Goal: Task Accomplishment & Management: Use online tool/utility

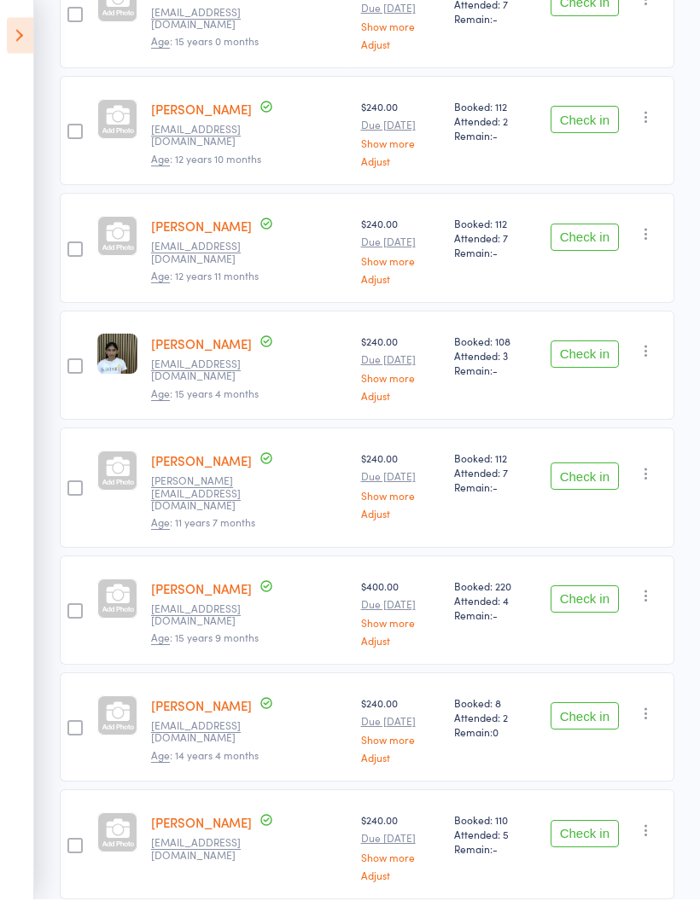
scroll to position [825, 0]
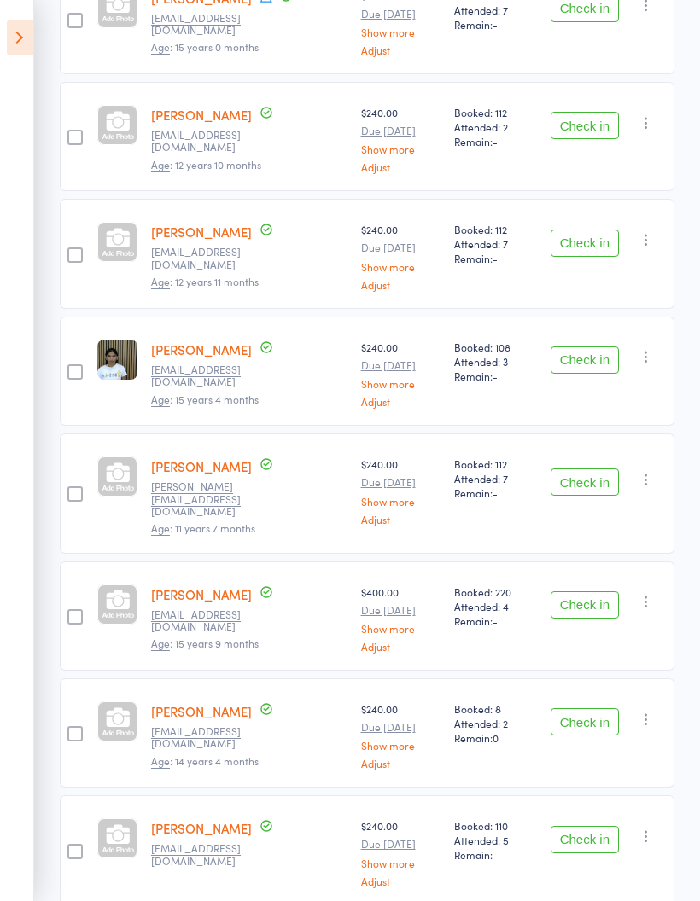
click at [595, 708] on button "Check in" at bounding box center [585, 721] width 68 height 27
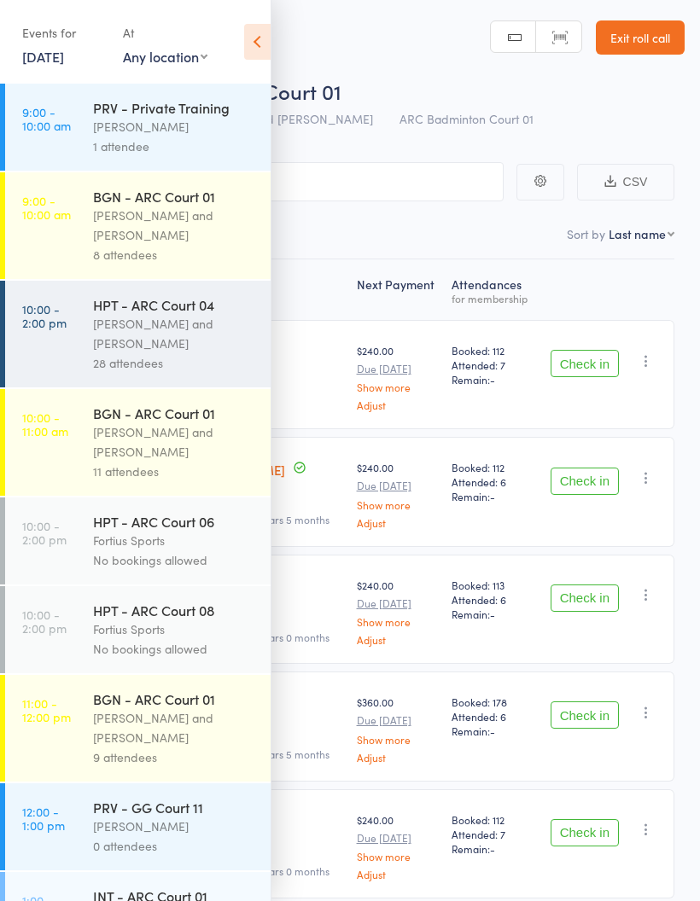
click at [255, 45] on icon at bounding box center [257, 42] width 26 height 36
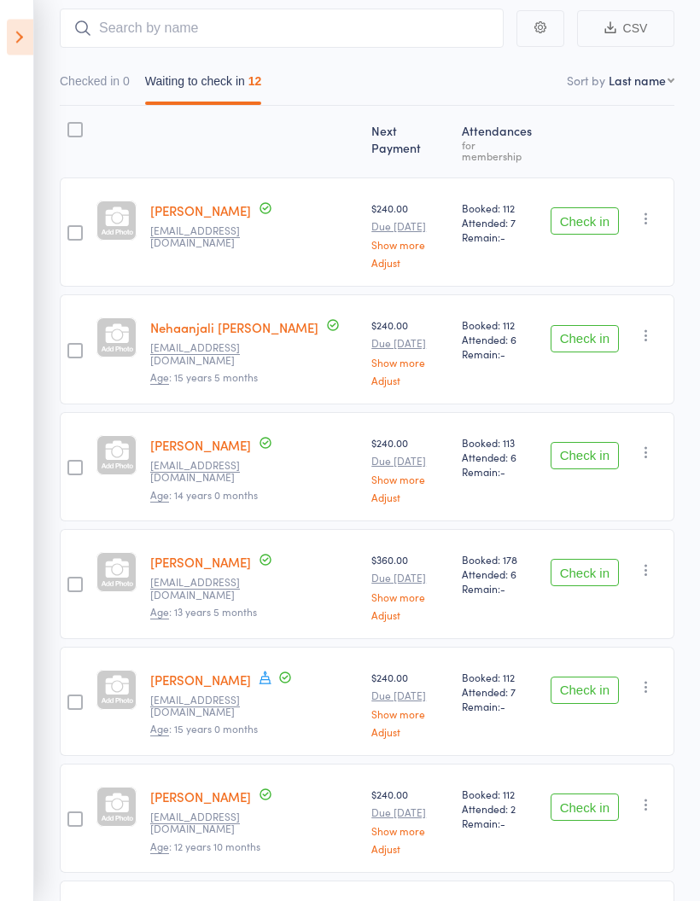
scroll to position [154, 0]
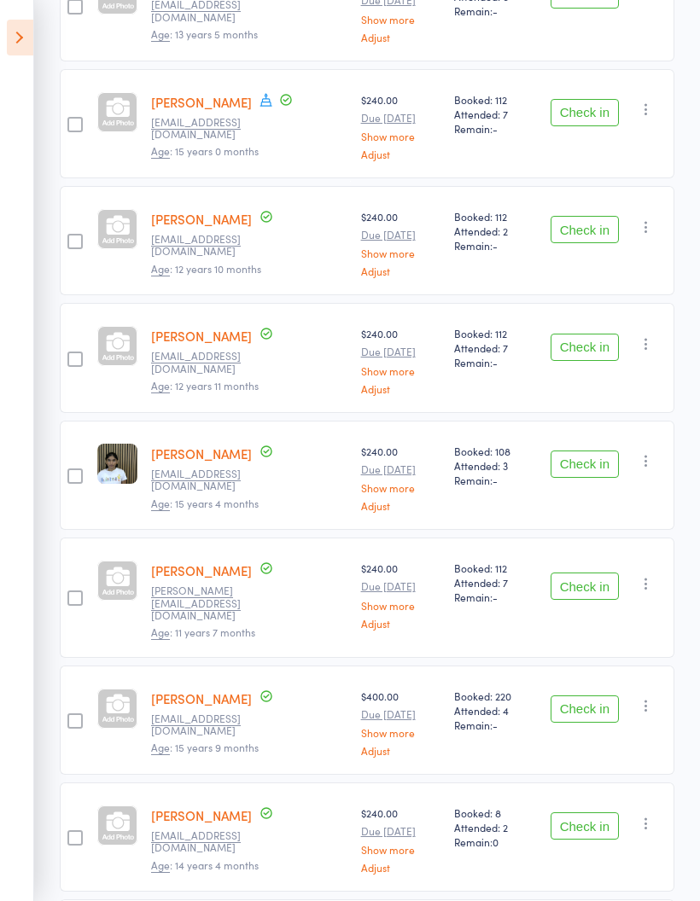
click at [582, 575] on button "Check in" at bounding box center [585, 586] width 68 height 27
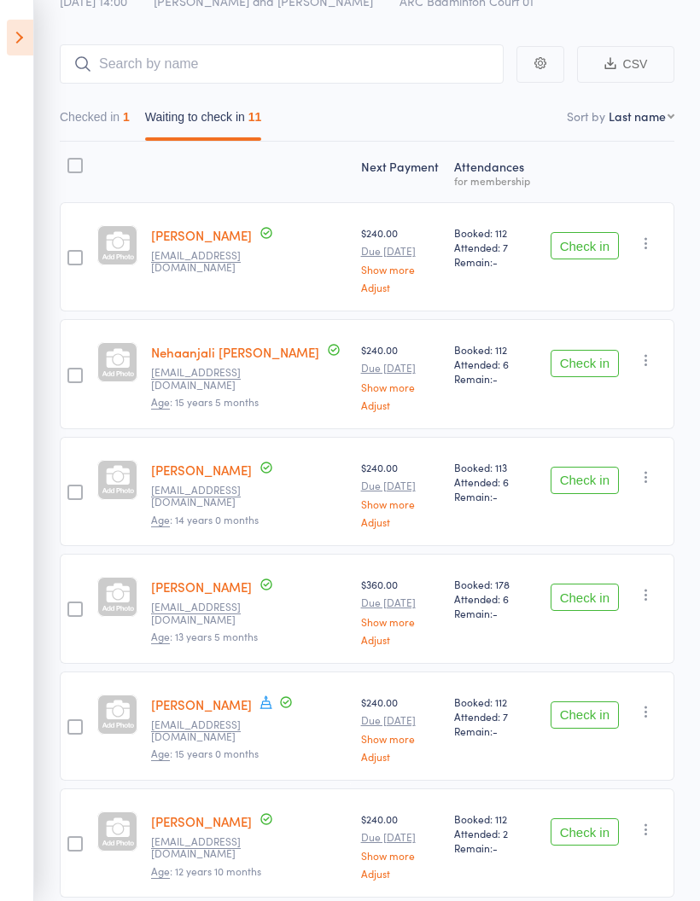
scroll to position [96, 0]
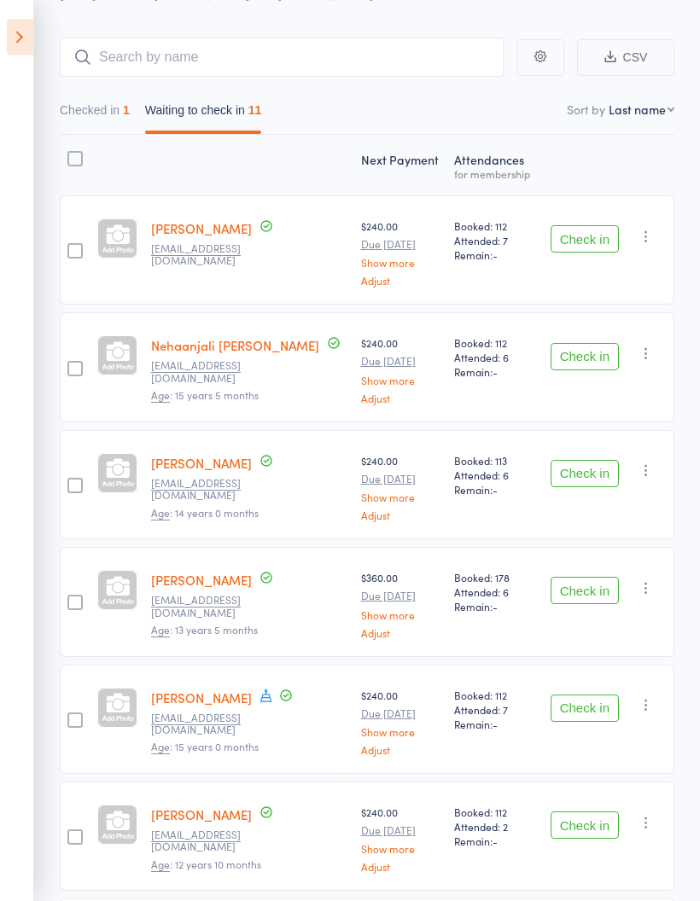
click at [568, 704] on button "Check in" at bounding box center [585, 709] width 68 height 27
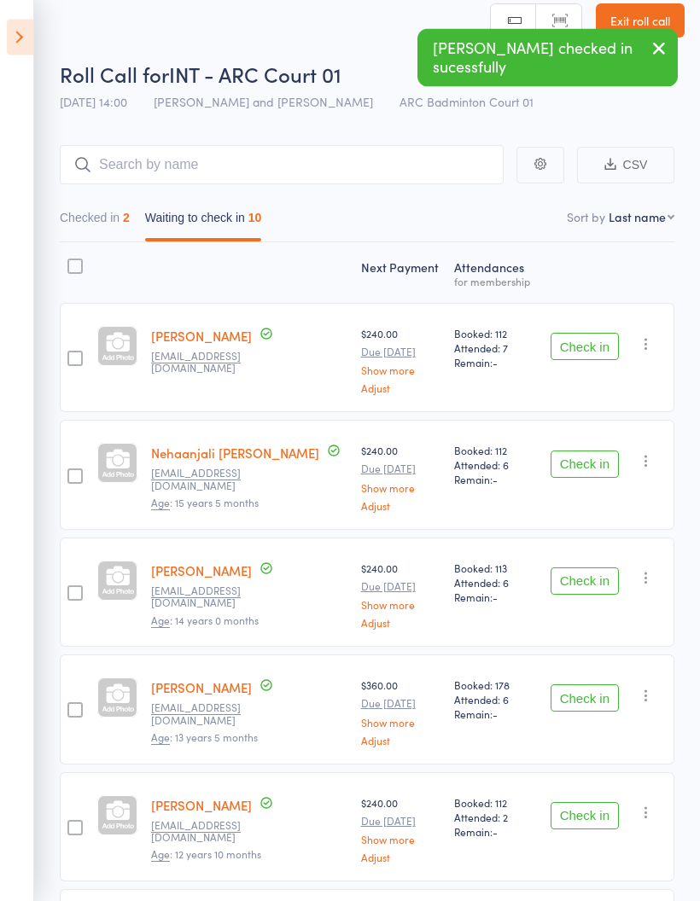
scroll to position [0, 0]
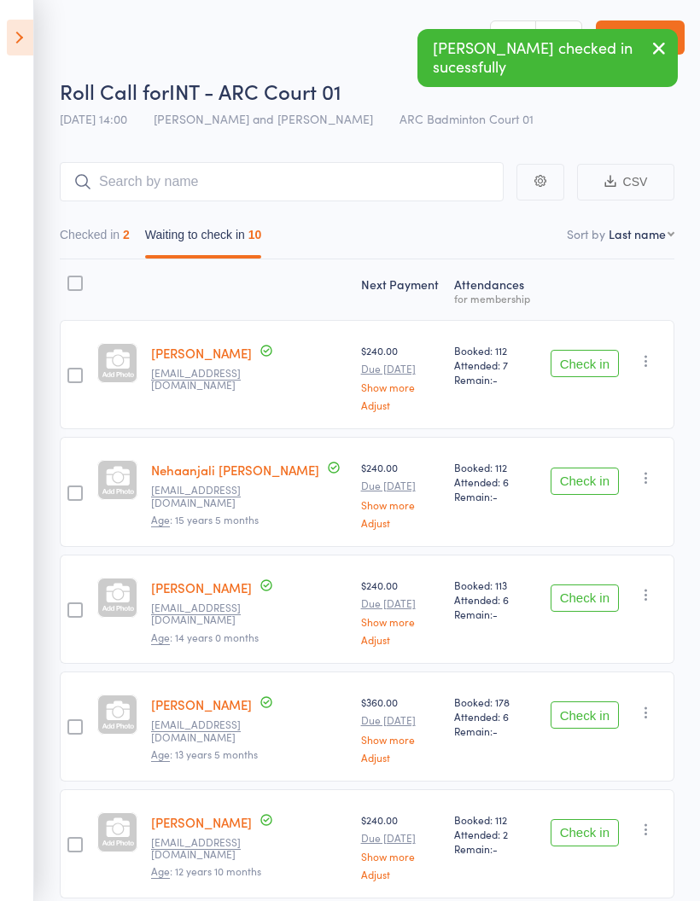
click at [101, 230] on button "Checked in 2" at bounding box center [95, 238] width 70 height 39
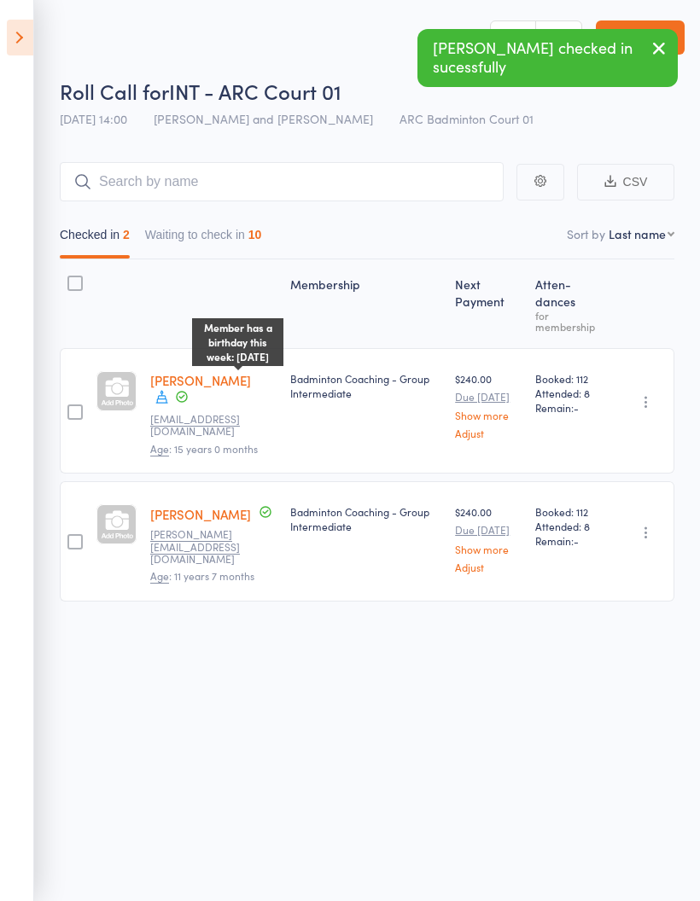
click at [246, 366] on div "Member has a birthday this week: September 9th" at bounding box center [237, 342] width 91 height 48
click at [170, 389] on icon at bounding box center [161, 396] width 15 height 15
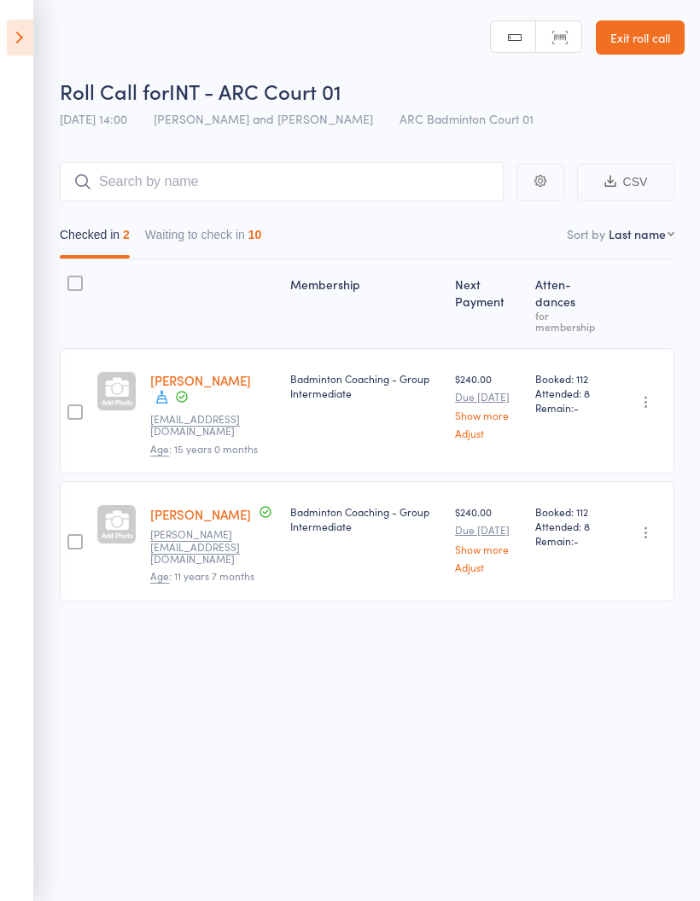
click at [349, 322] on div "Membership" at bounding box center [365, 303] width 165 height 73
click at [223, 236] on button "Waiting to check in 10" at bounding box center [203, 238] width 117 height 39
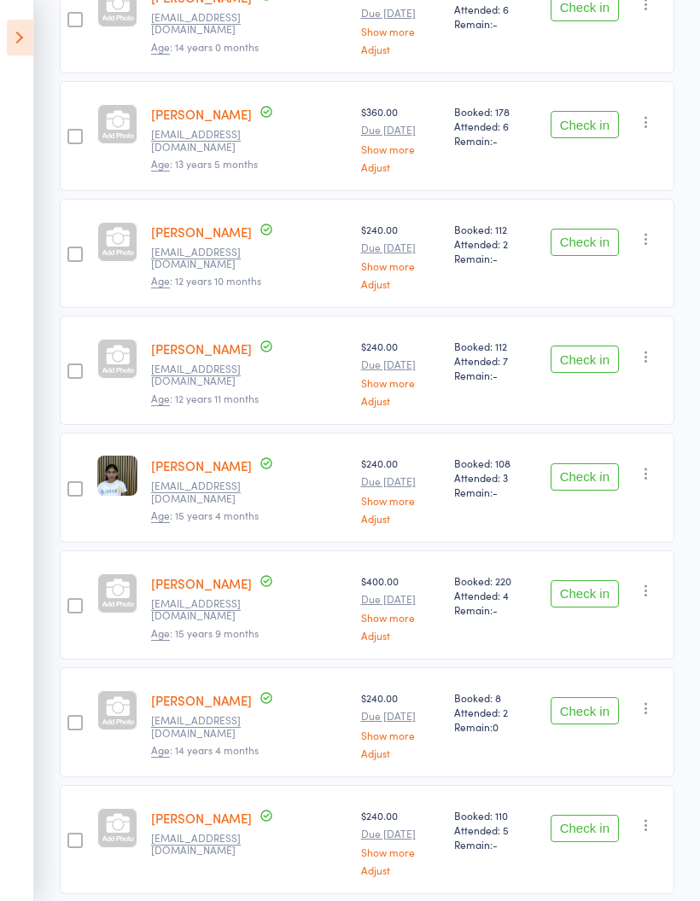
click at [602, 827] on button "Check in" at bounding box center [585, 828] width 68 height 27
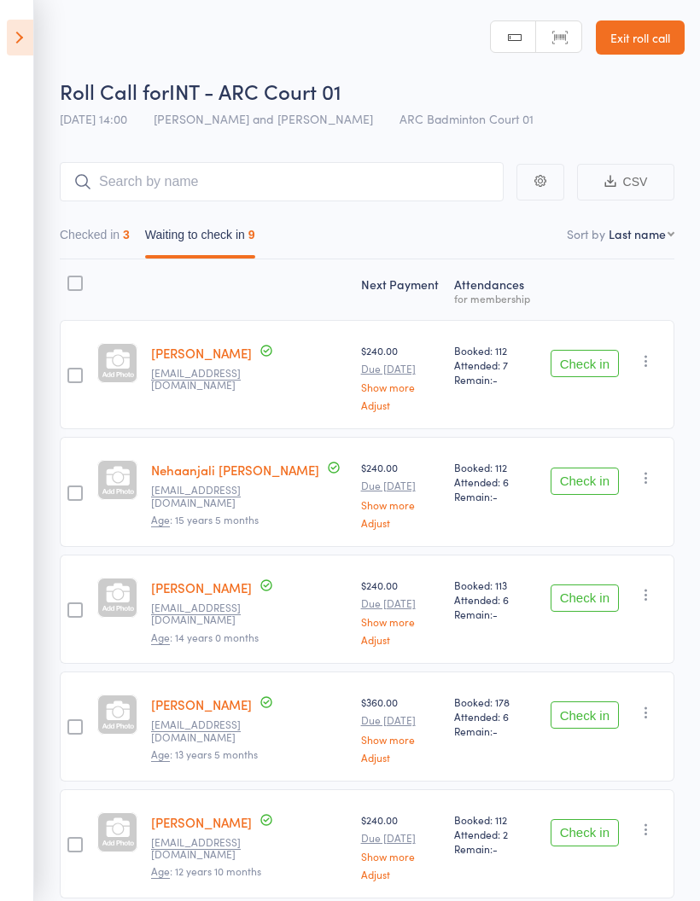
click at [598, 369] on button "Check in" at bounding box center [585, 363] width 68 height 27
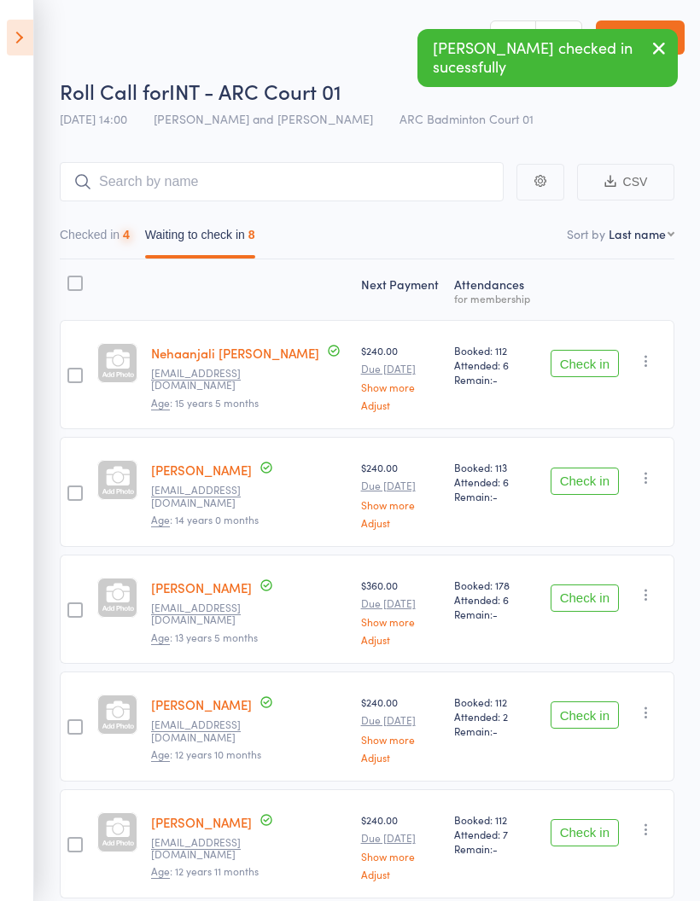
click at [601, 354] on button "Check in" at bounding box center [585, 363] width 68 height 27
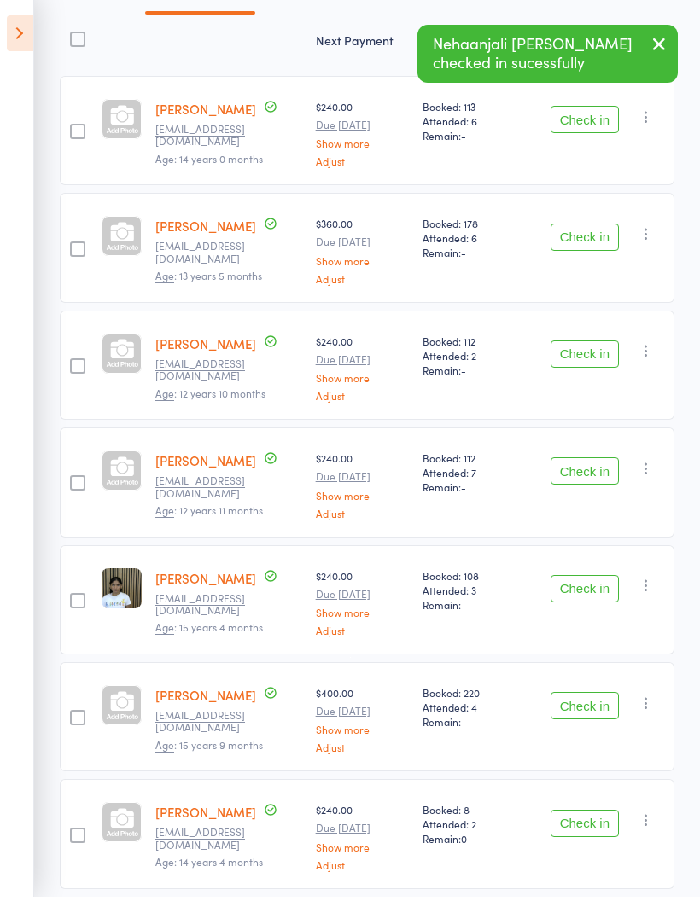
scroll to position [308, 0]
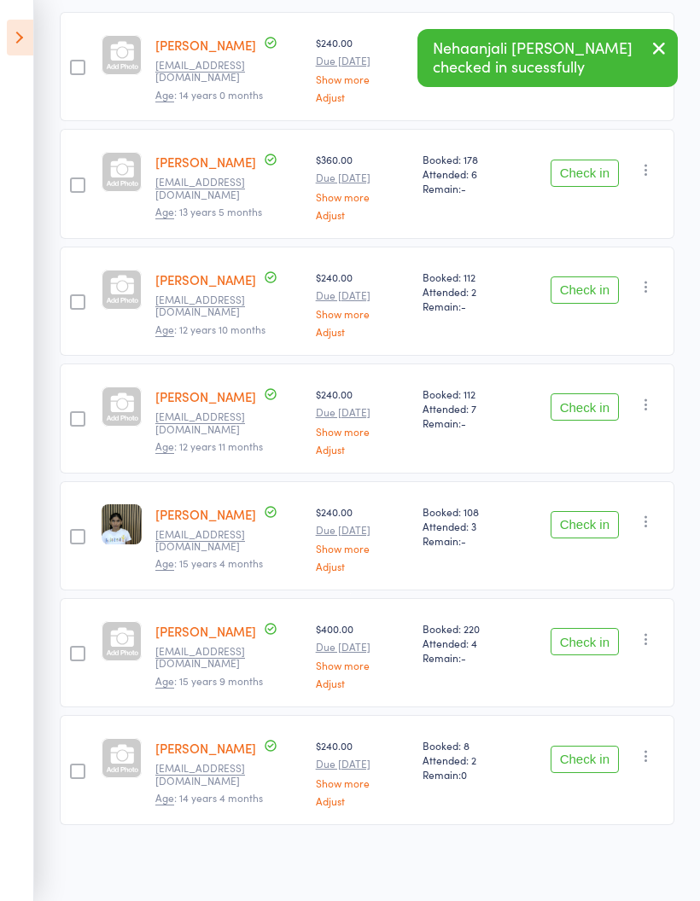
click at [589, 520] on button "Check in" at bounding box center [585, 524] width 68 height 27
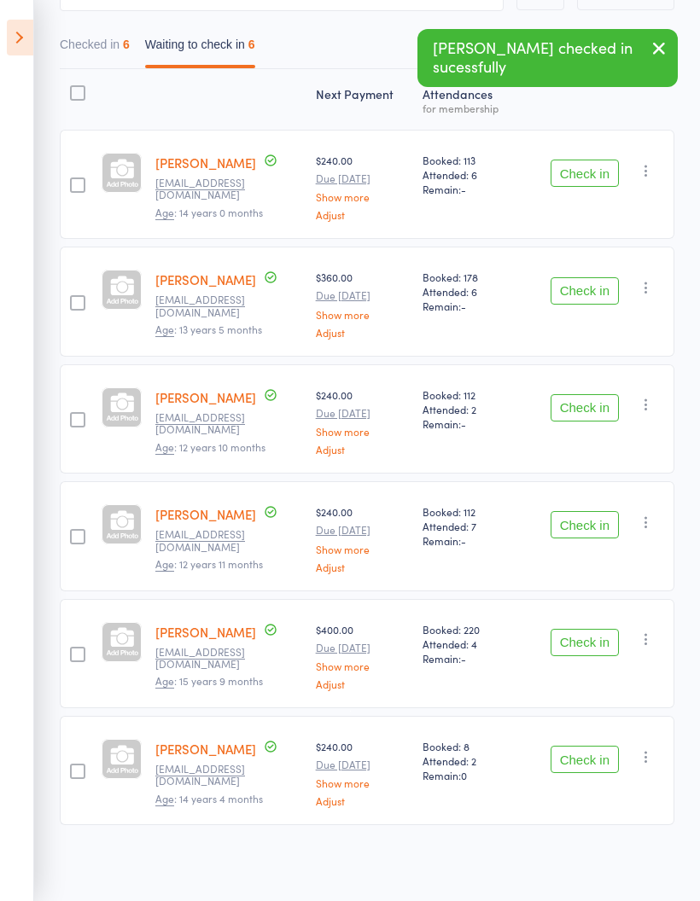
click at [581, 753] on button "Check in" at bounding box center [585, 759] width 68 height 27
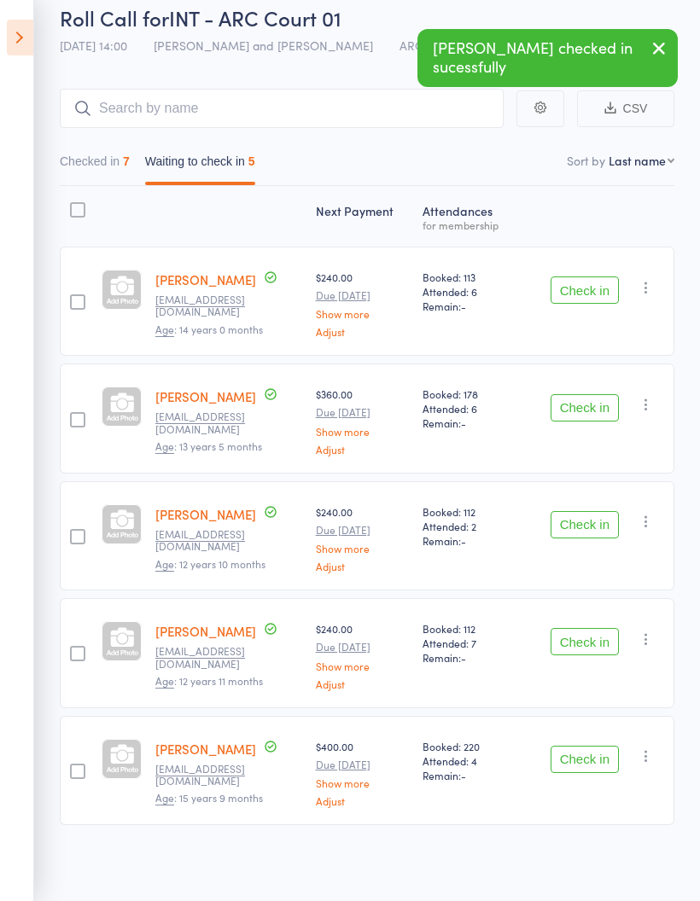
click at [107, 158] on button "Checked in 7" at bounding box center [95, 165] width 70 height 39
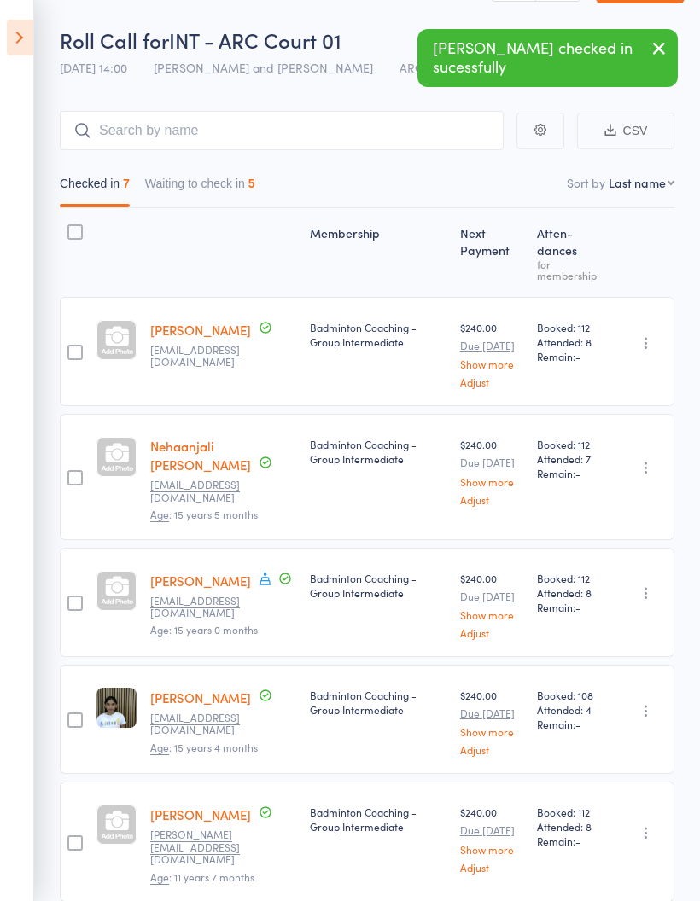
scroll to position [0, 0]
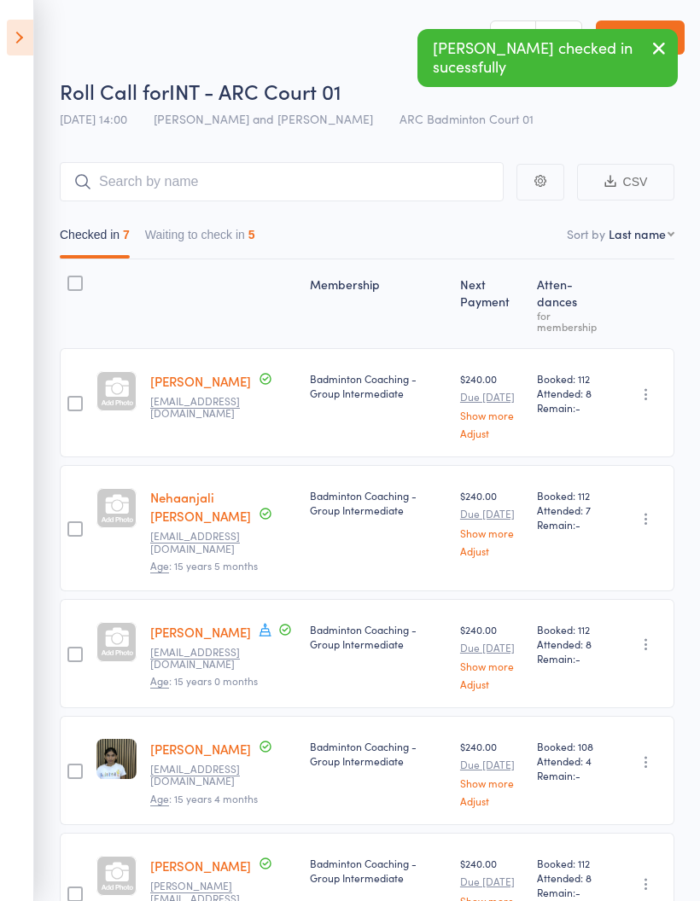
click at [210, 246] on button "Waiting to check in 5" at bounding box center [200, 238] width 110 height 39
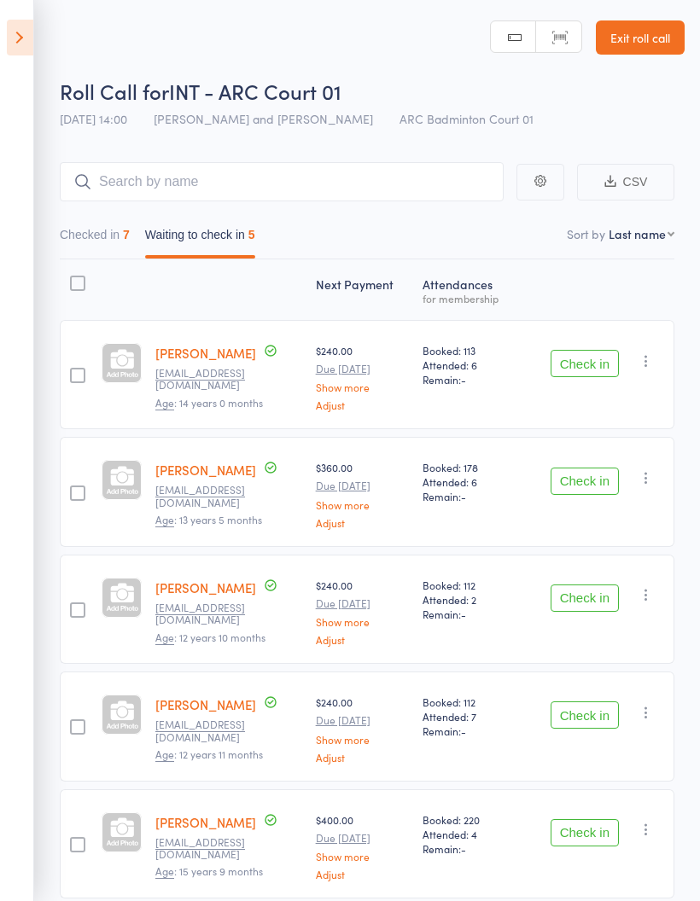
click at [113, 233] on button "Checked in 7" at bounding box center [95, 238] width 70 height 39
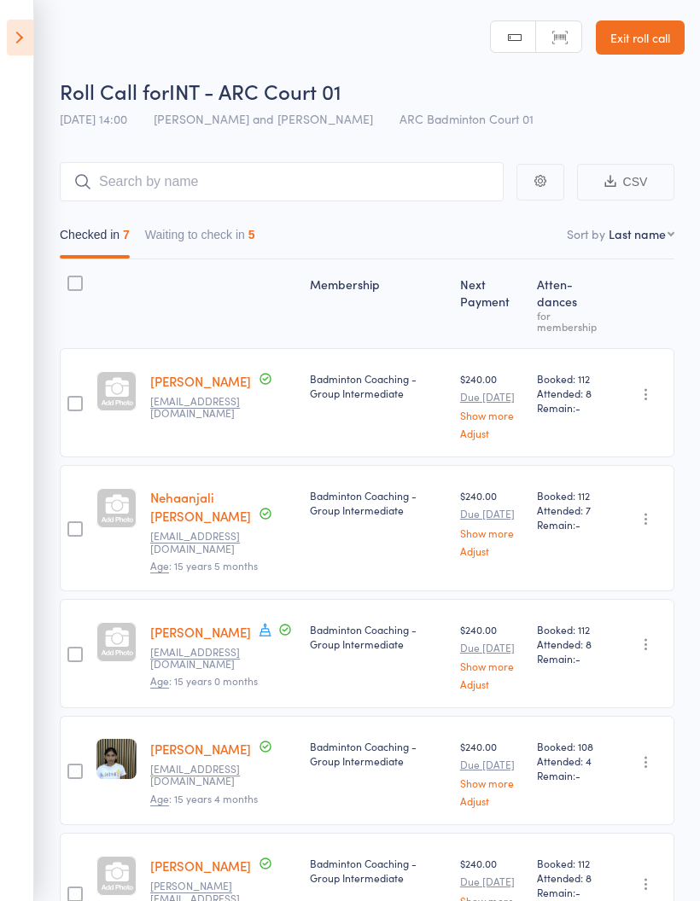
click at [236, 230] on button "Waiting to check in 5" at bounding box center [200, 238] width 110 height 39
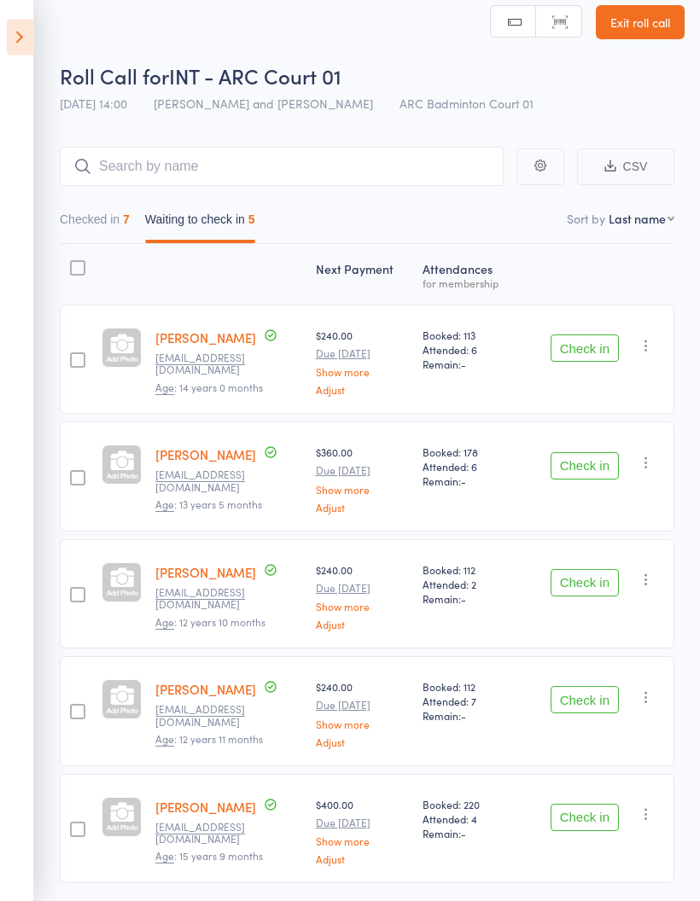
scroll to position [74, 0]
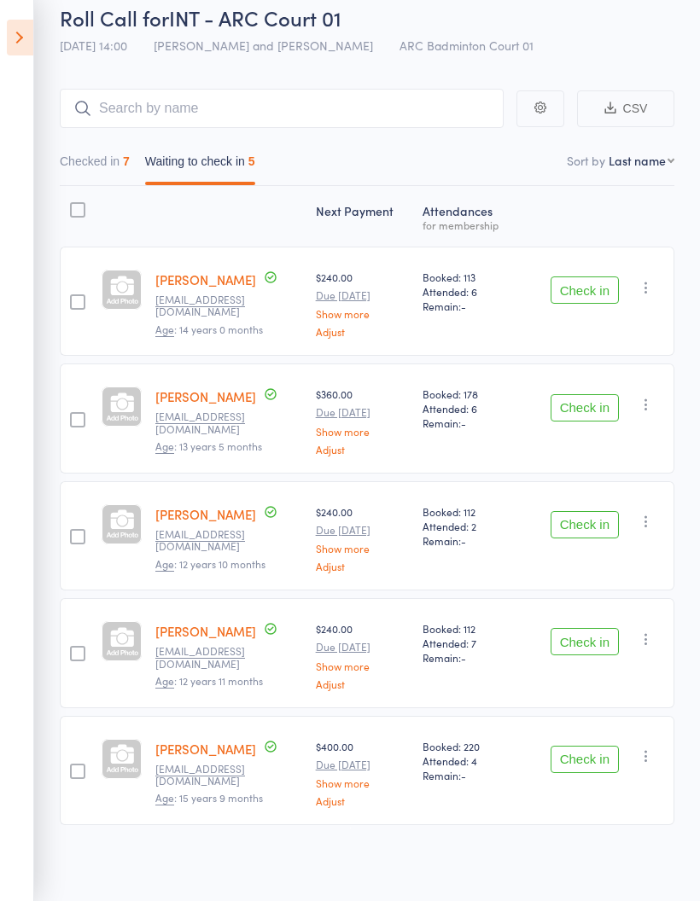
click at [593, 526] on button "Check in" at bounding box center [585, 524] width 68 height 27
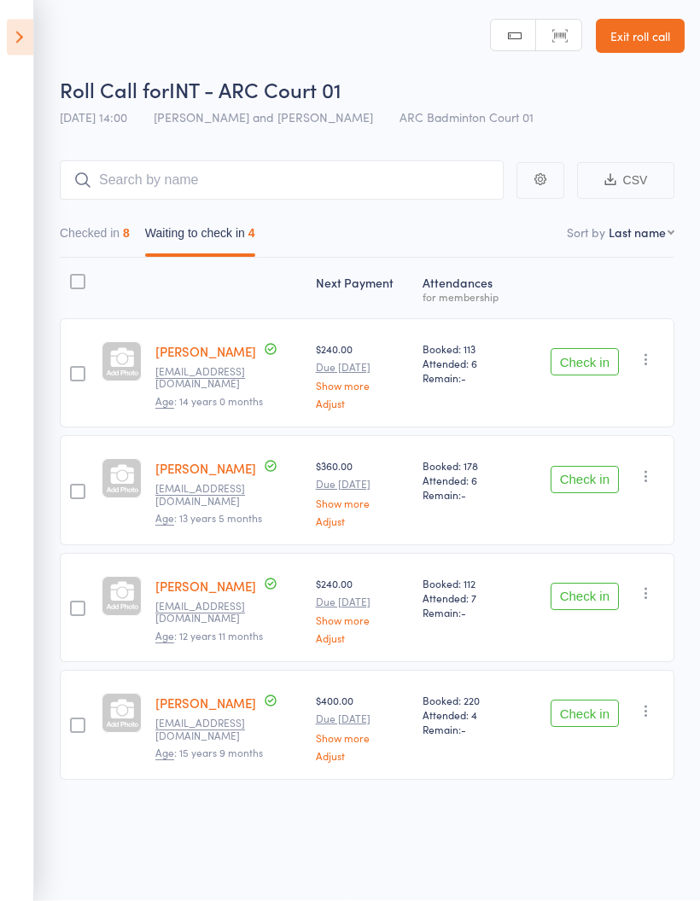
scroll to position [12, 0]
click at [593, 467] on button "Check in" at bounding box center [585, 480] width 68 height 27
click at [590, 349] on button "Check in" at bounding box center [585, 362] width 68 height 27
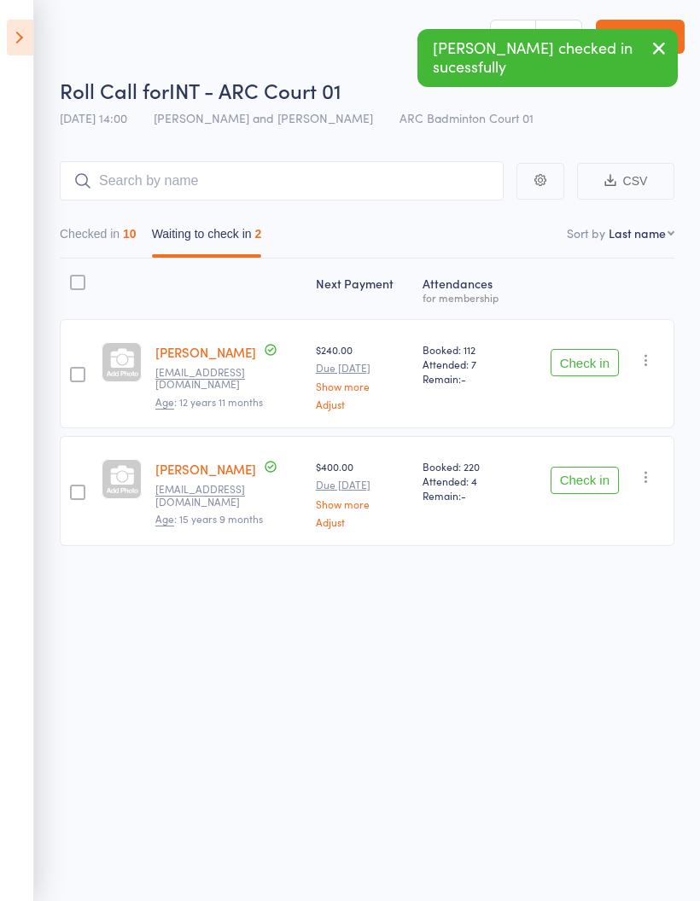
scroll to position [0, 0]
click at [115, 238] on button "Checked in 10" at bounding box center [98, 238] width 77 height 39
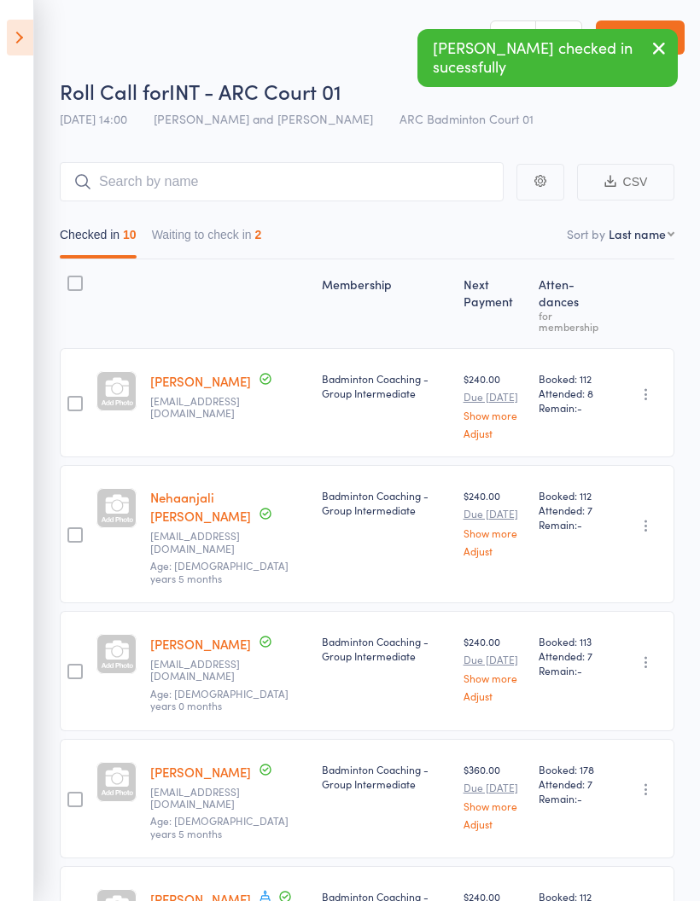
click at [237, 234] on button "Waiting to check in 2" at bounding box center [207, 238] width 110 height 39
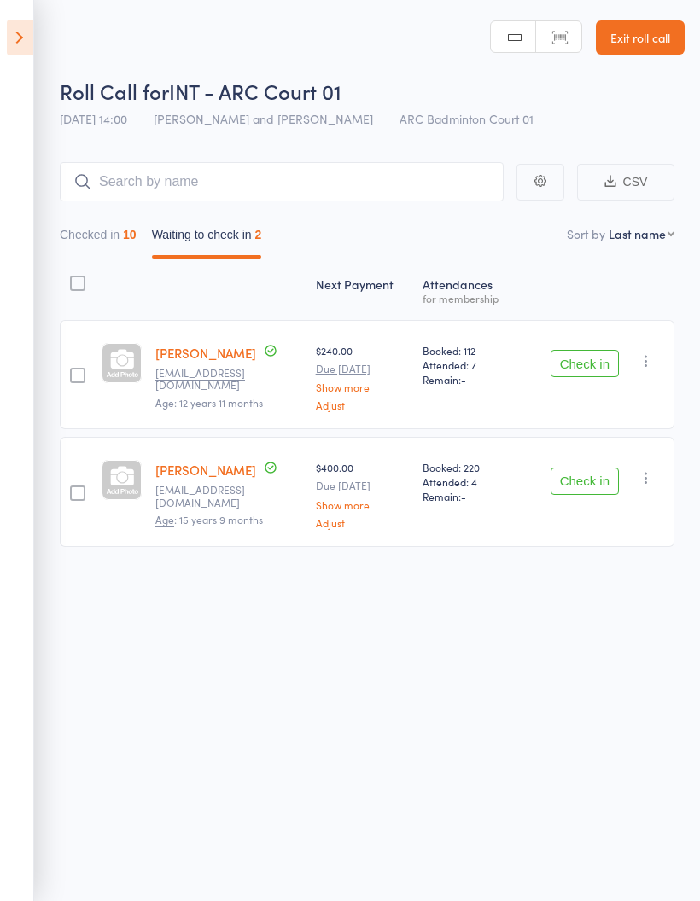
click at [102, 233] on button "Checked in 10" at bounding box center [98, 238] width 77 height 39
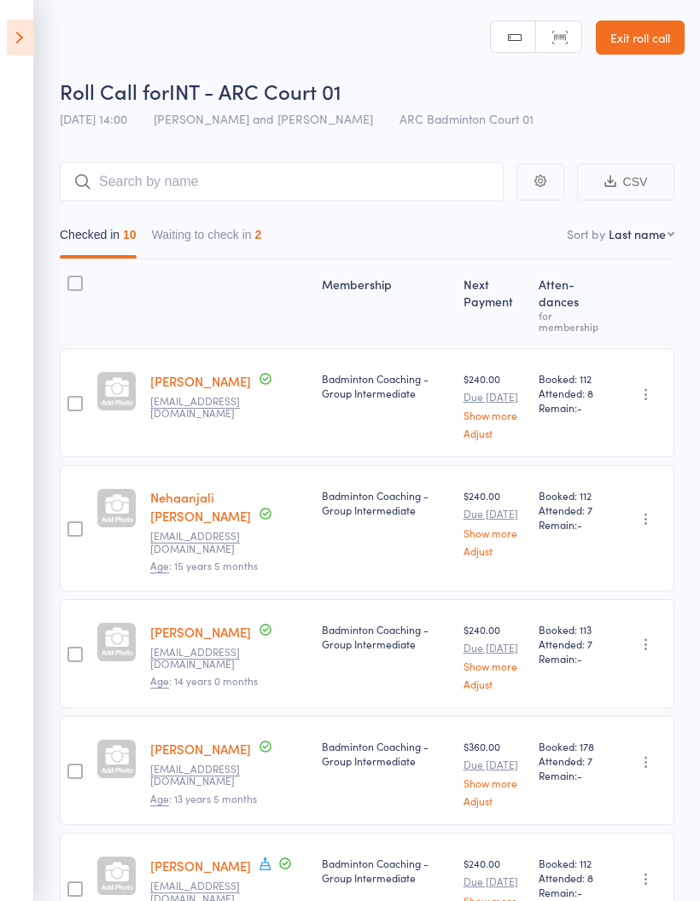
click at [234, 230] on button "Waiting to check in 2" at bounding box center [207, 238] width 110 height 39
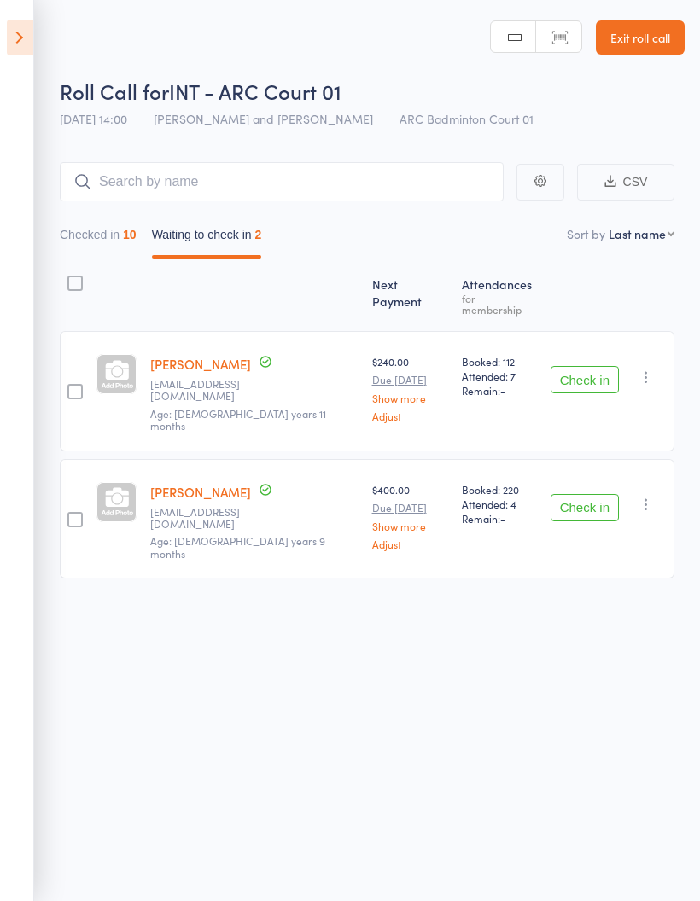
click at [113, 238] on button "Checked in 10" at bounding box center [98, 238] width 77 height 39
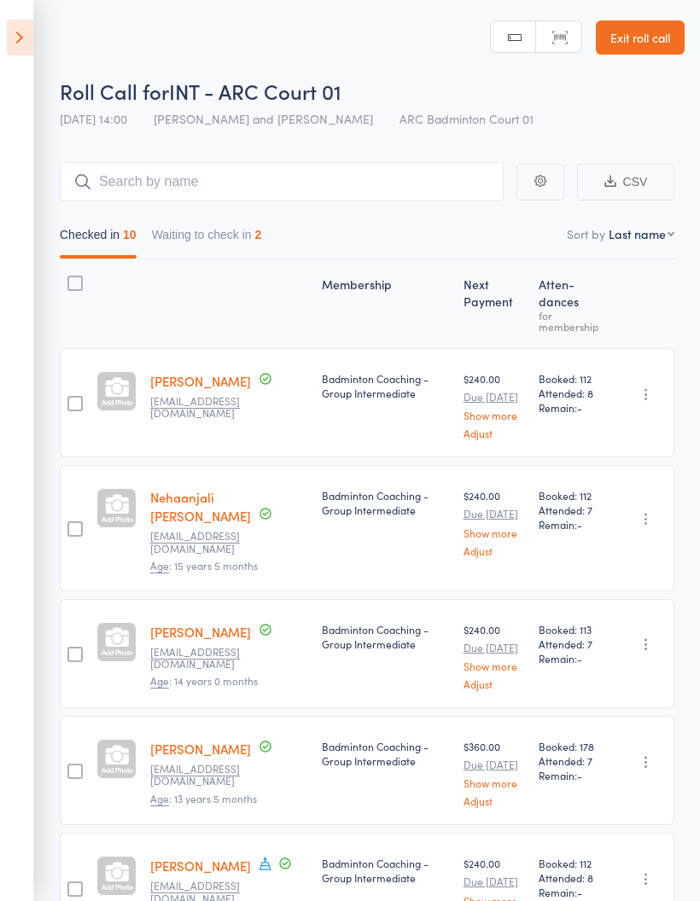
click at [225, 240] on button "Waiting to check in 2" at bounding box center [207, 238] width 110 height 39
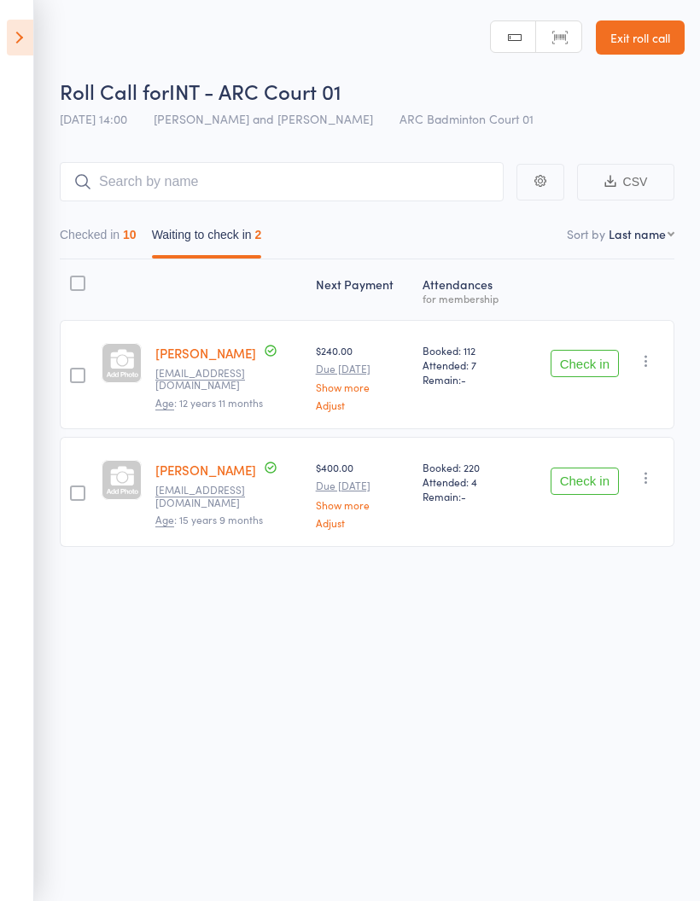
click at [211, 470] on link "[PERSON_NAME]" at bounding box center [205, 470] width 101 height 18
click at [654, 367] on icon "button" at bounding box center [646, 361] width 17 height 17
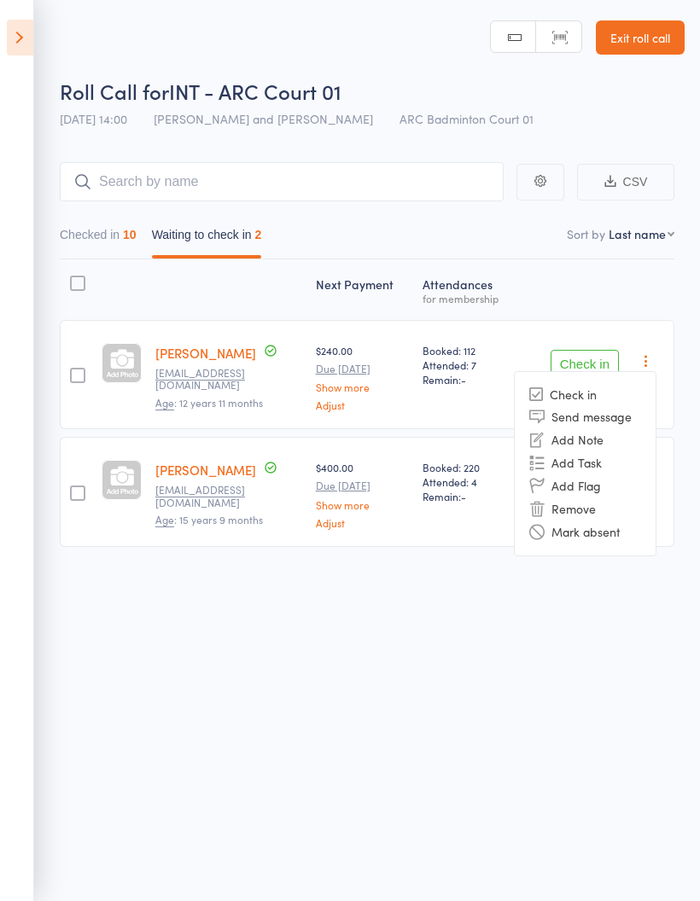
click at [632, 540] on li "Mark absent" at bounding box center [585, 532] width 141 height 23
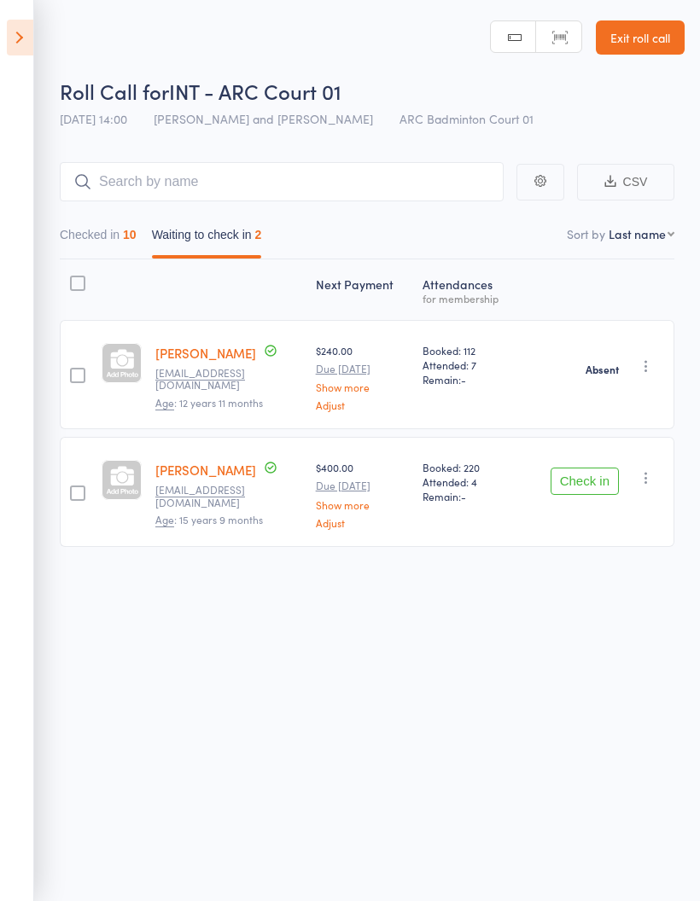
click at [106, 234] on button "Checked in 10" at bounding box center [98, 238] width 77 height 39
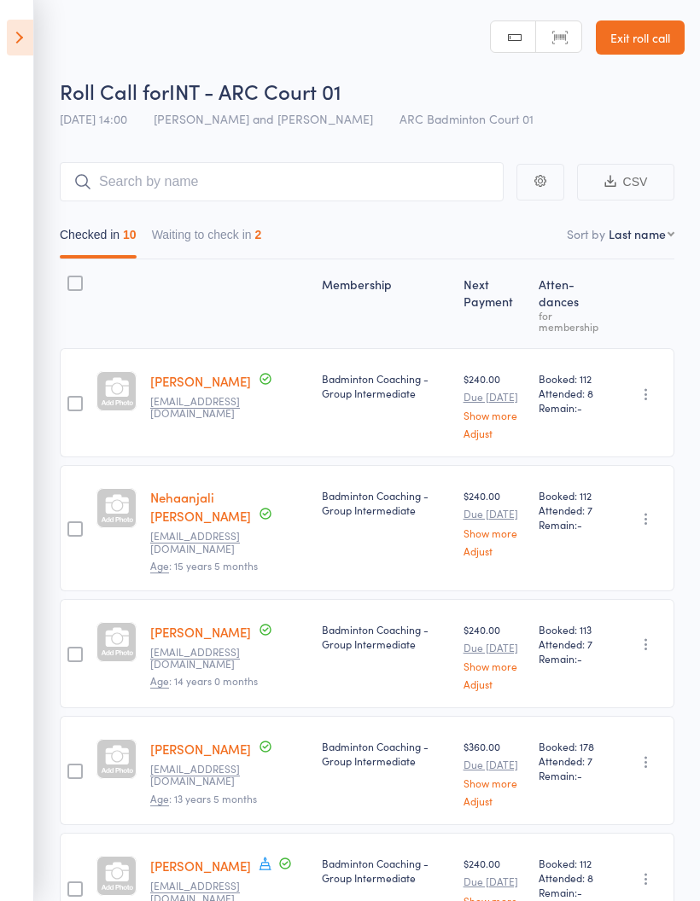
click at [223, 237] on button "Waiting to check in 2" at bounding box center [207, 238] width 110 height 39
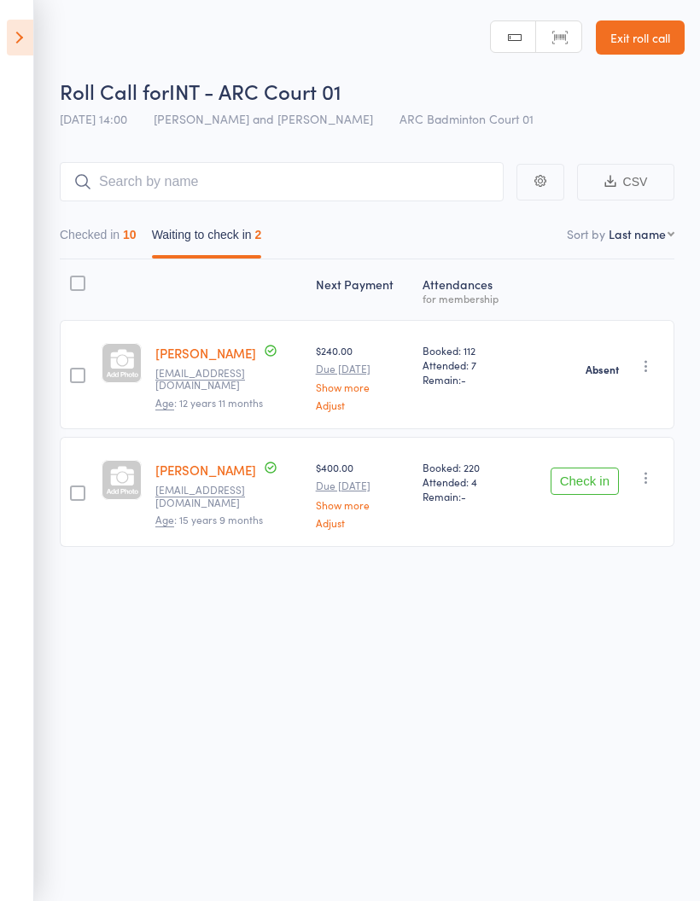
click at [106, 230] on button "Checked in 10" at bounding box center [98, 238] width 77 height 39
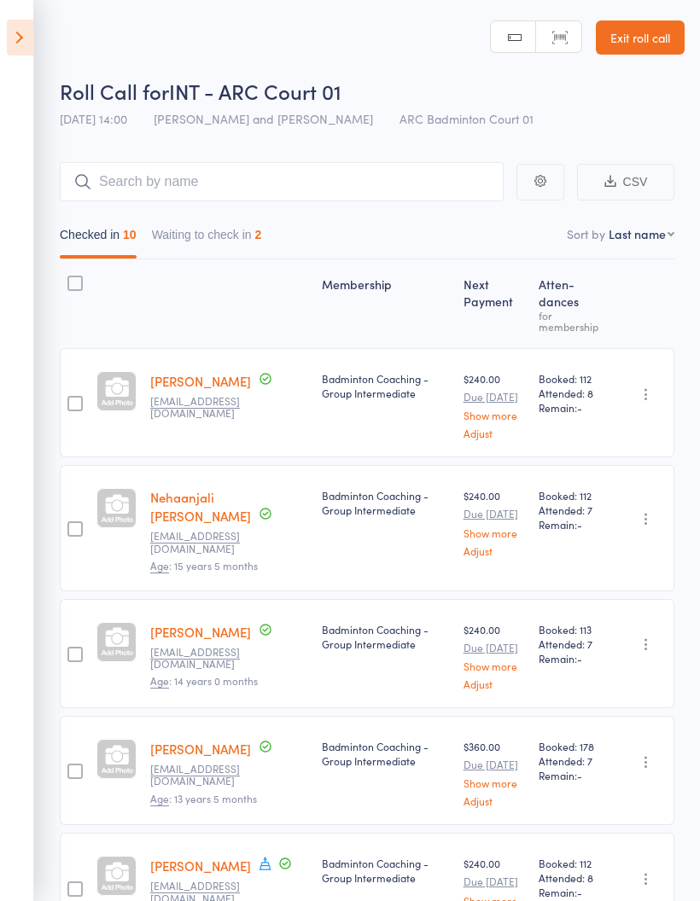
click at [27, 26] on icon at bounding box center [20, 38] width 26 height 36
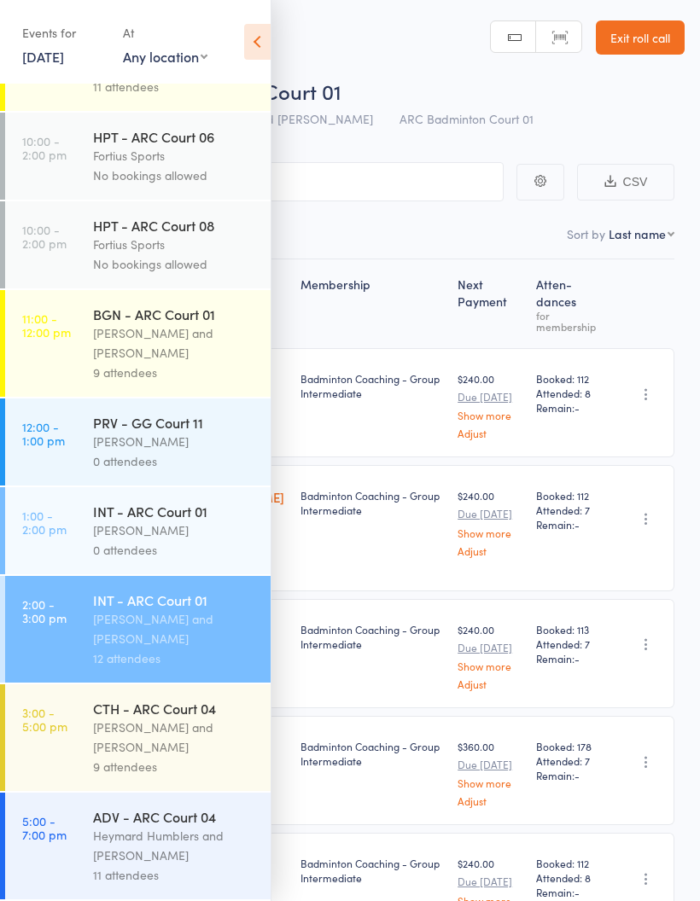
scroll to position [405, 0]
click at [181, 734] on div "Kathiravun Manivannan and Heymard Humblers" at bounding box center [174, 737] width 163 height 39
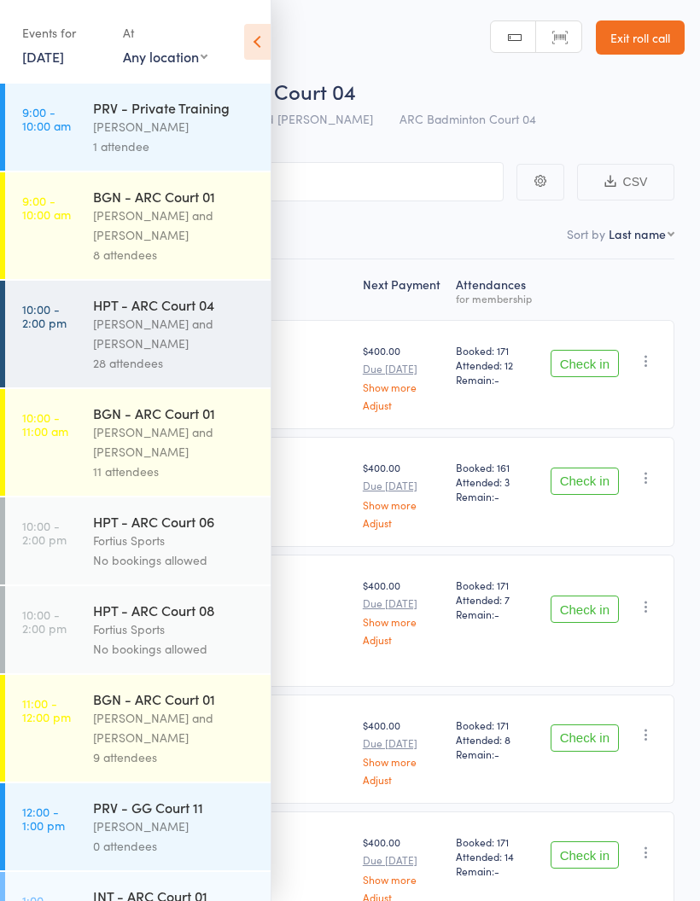
click at [259, 36] on icon at bounding box center [257, 42] width 26 height 36
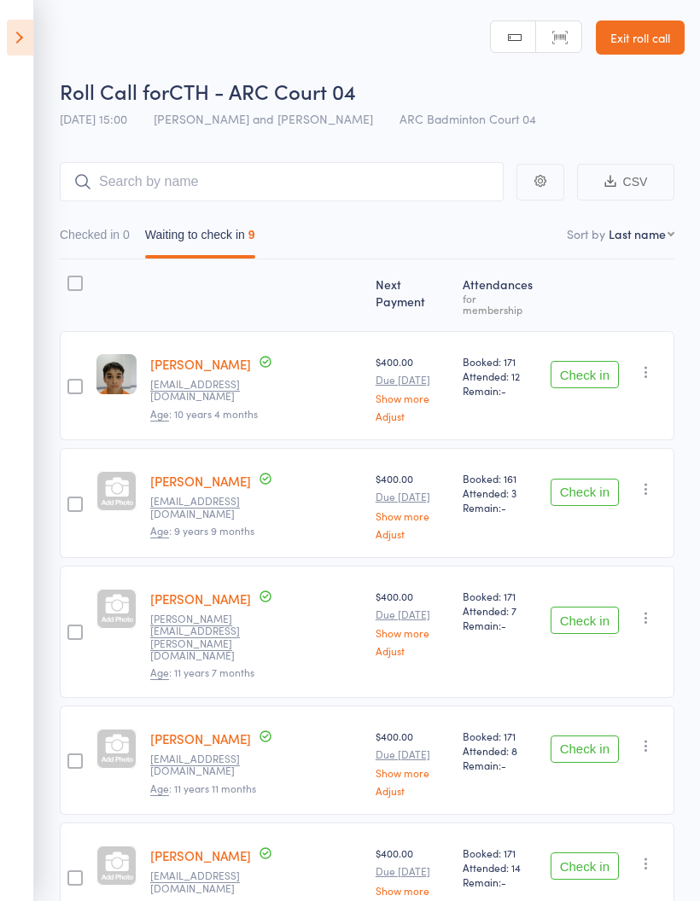
click at [230, 246] on button "Waiting to check in 9" at bounding box center [200, 238] width 110 height 39
click at [102, 232] on button "Checked in 0" at bounding box center [95, 238] width 70 height 39
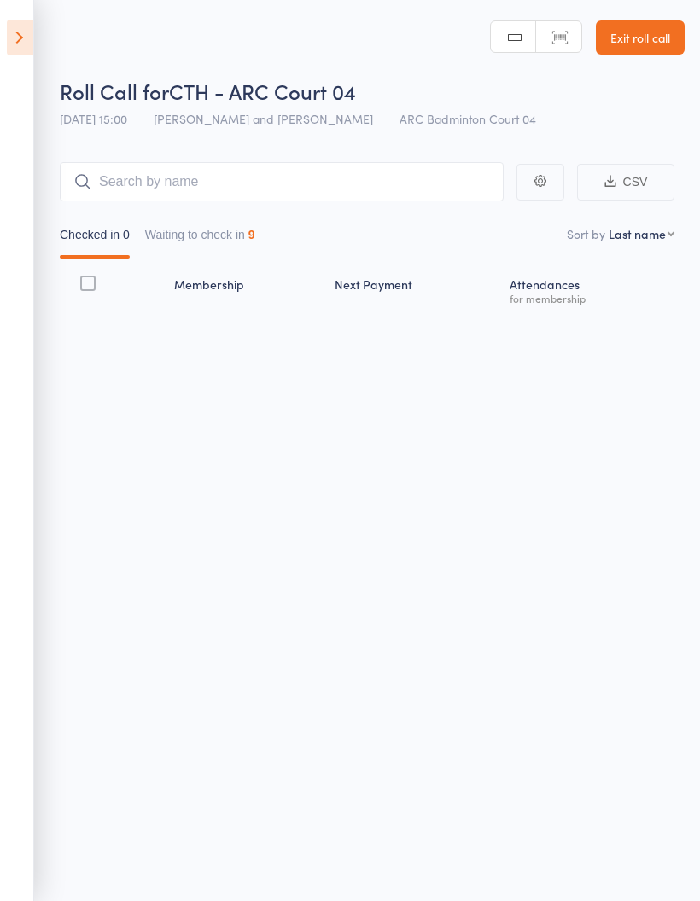
click at [230, 236] on button "Waiting to check in 9" at bounding box center [200, 238] width 110 height 39
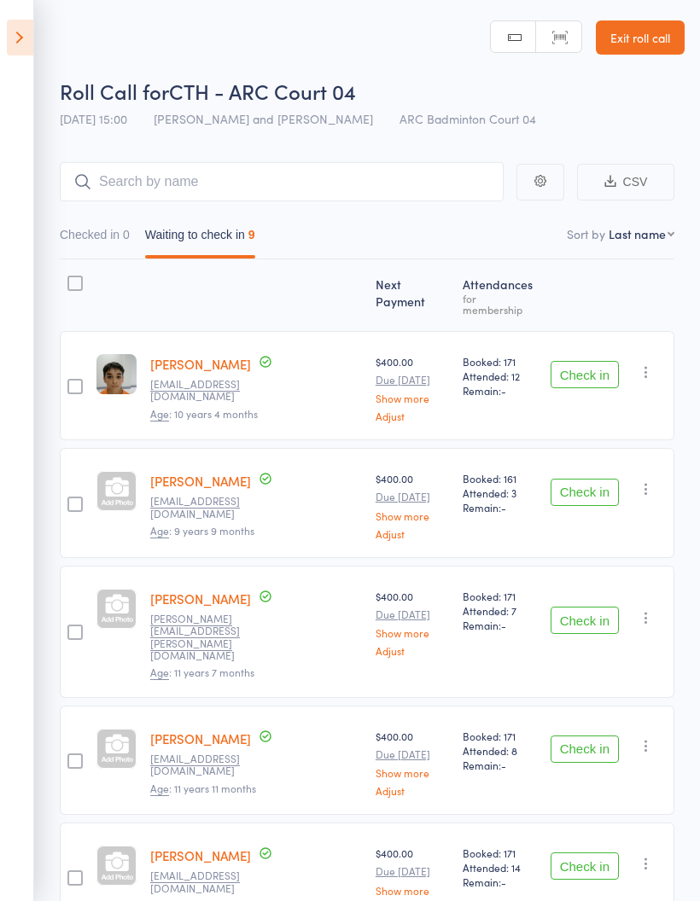
click at [592, 480] on button "Check in" at bounding box center [585, 492] width 68 height 27
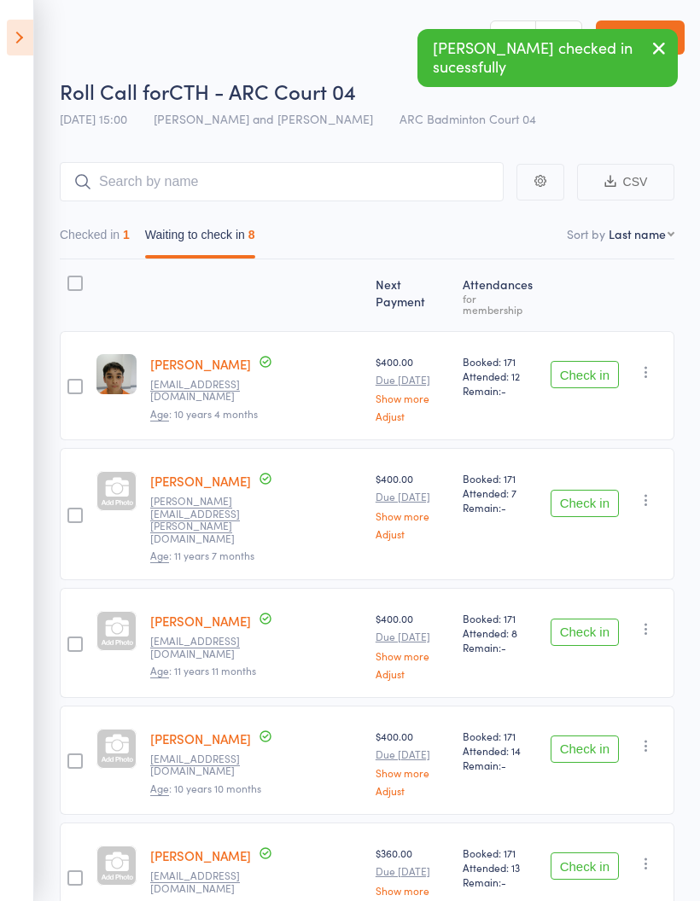
click at [586, 490] on button "Check in" at bounding box center [585, 503] width 68 height 27
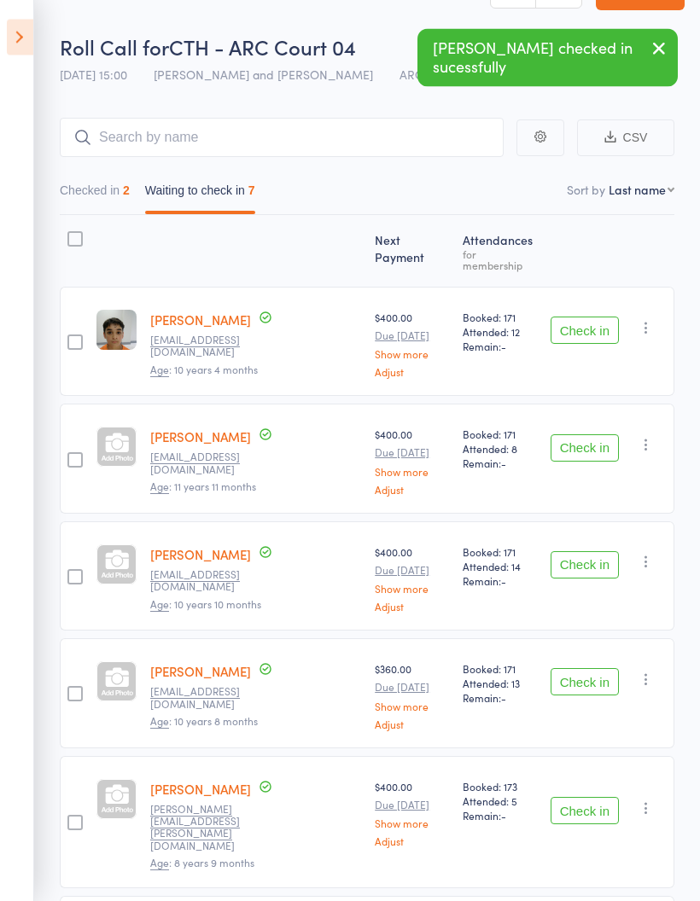
scroll to position [49, 0]
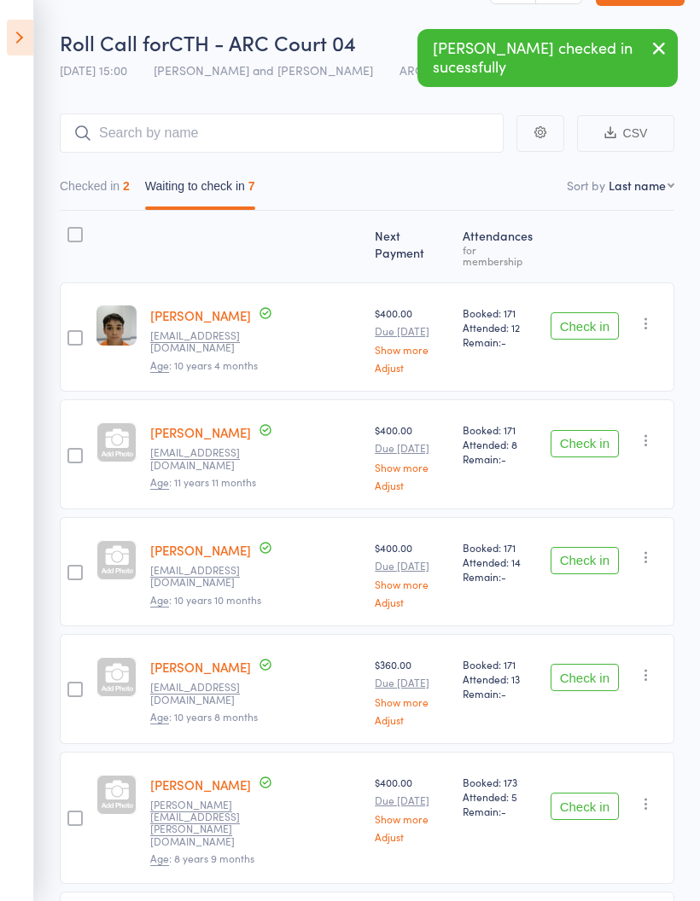
click at [592, 547] on button "Check in" at bounding box center [585, 560] width 68 height 27
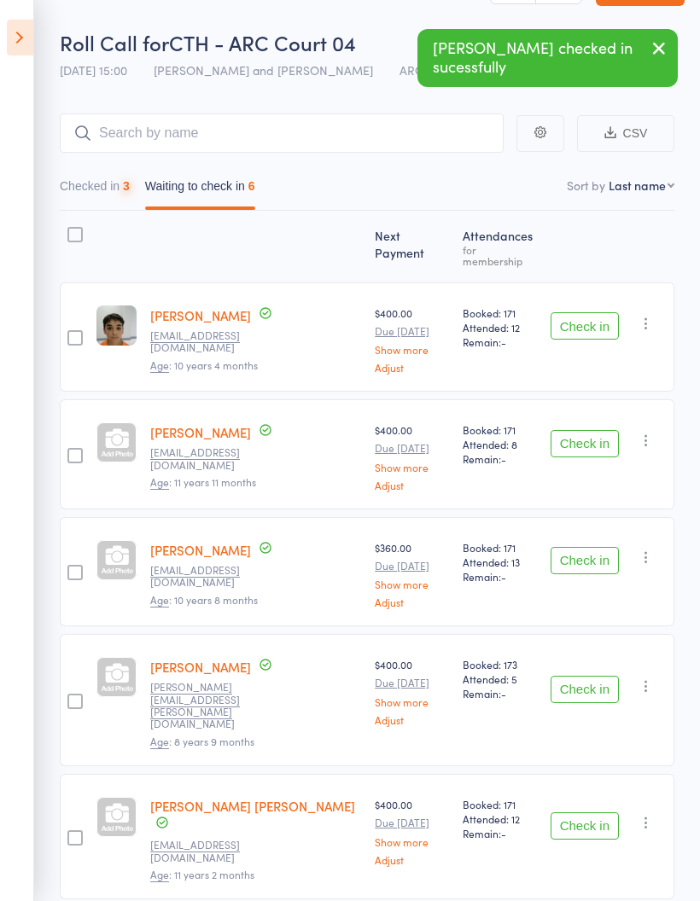
click at [587, 547] on button "Check in" at bounding box center [585, 560] width 68 height 27
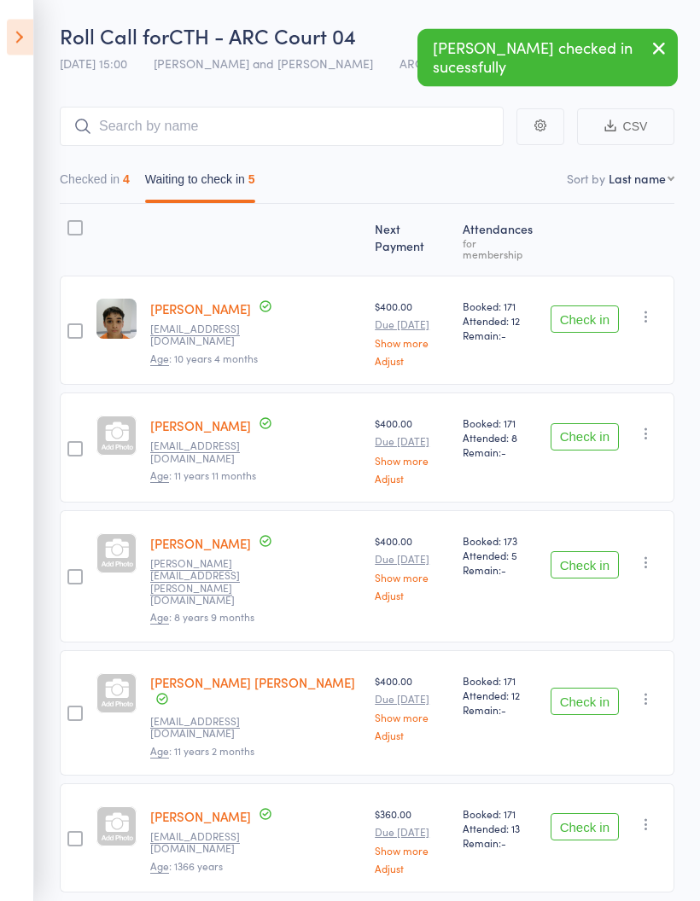
scroll to position [74, 0]
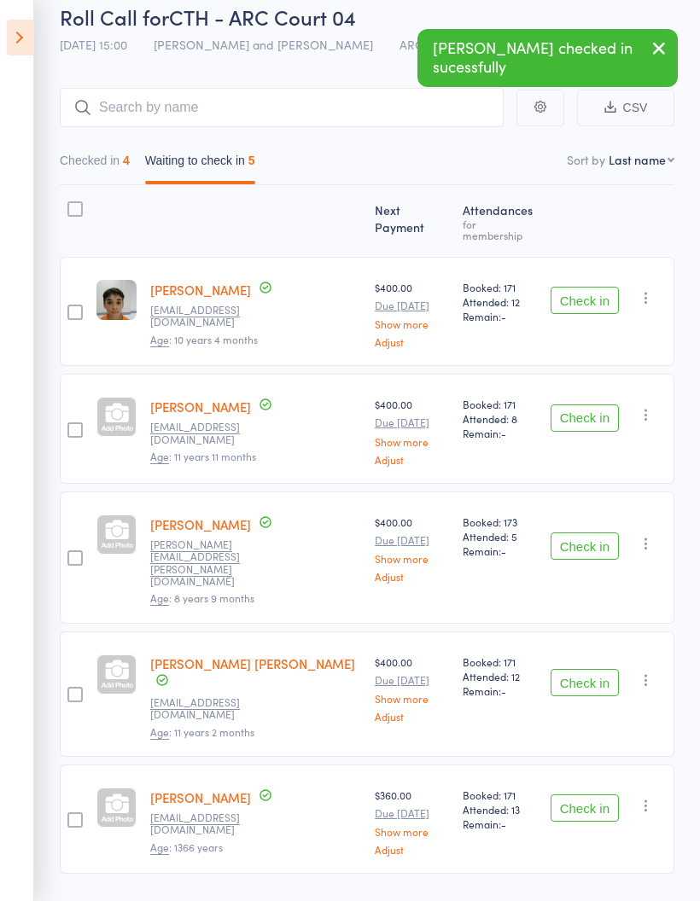
click at [595, 669] on button "Check in" at bounding box center [585, 682] width 68 height 27
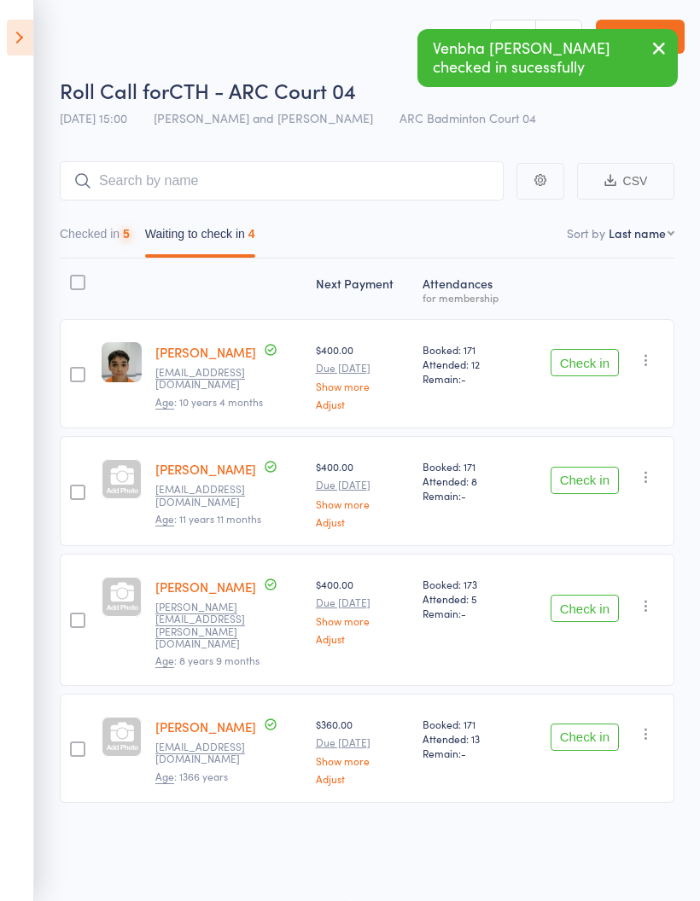
click at [587, 724] on button "Check in" at bounding box center [585, 737] width 68 height 27
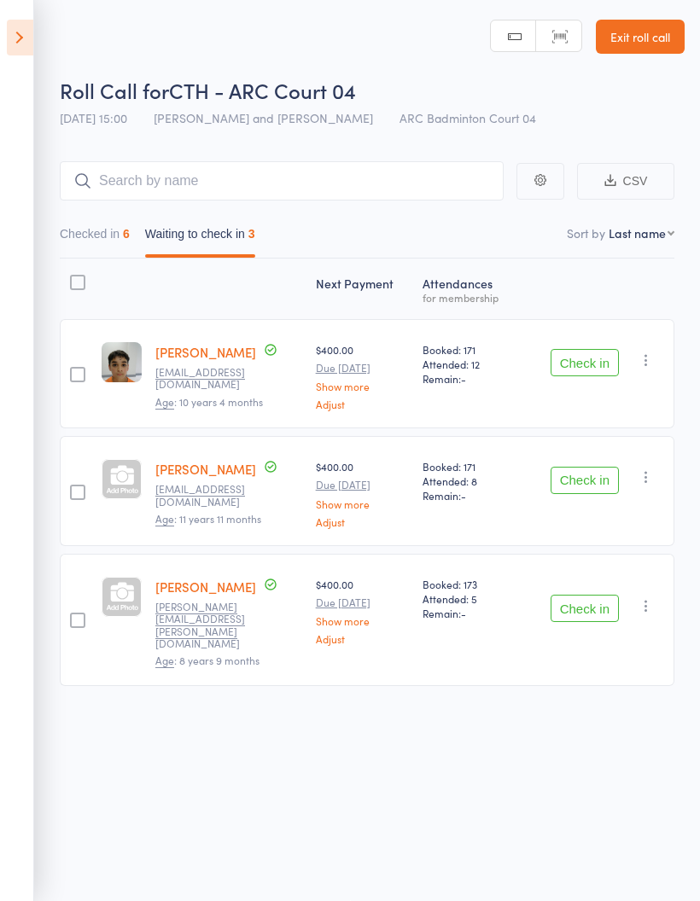
click at [585, 474] on button "Check in" at bounding box center [585, 480] width 68 height 27
click at [591, 469] on button "Check in" at bounding box center [585, 480] width 68 height 27
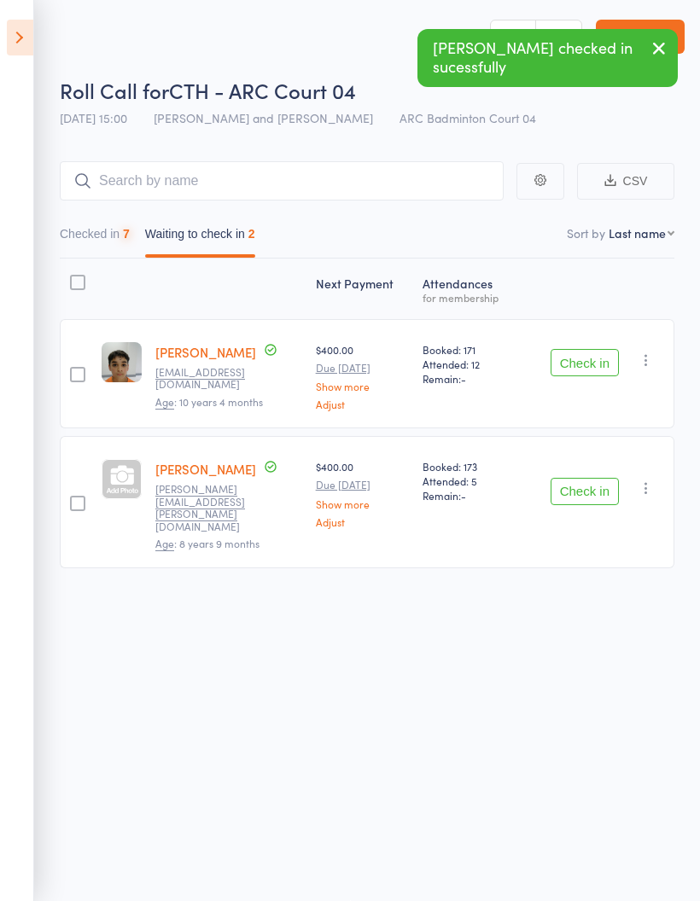
click at [586, 478] on button "Check in" at bounding box center [585, 491] width 68 height 27
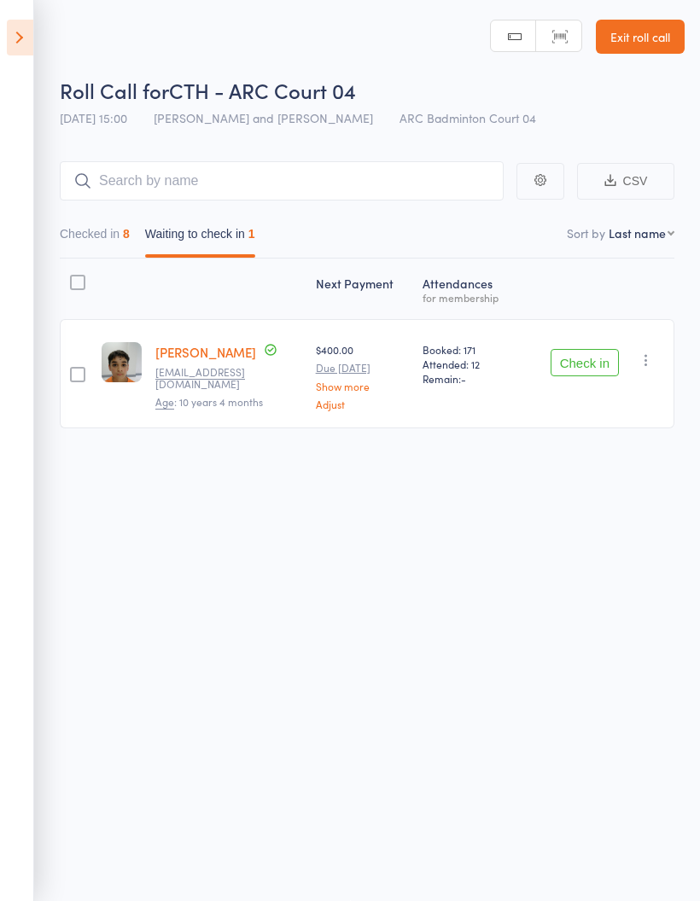
scroll to position [0, 0]
click at [84, 232] on button "Checked in 8" at bounding box center [95, 238] width 70 height 39
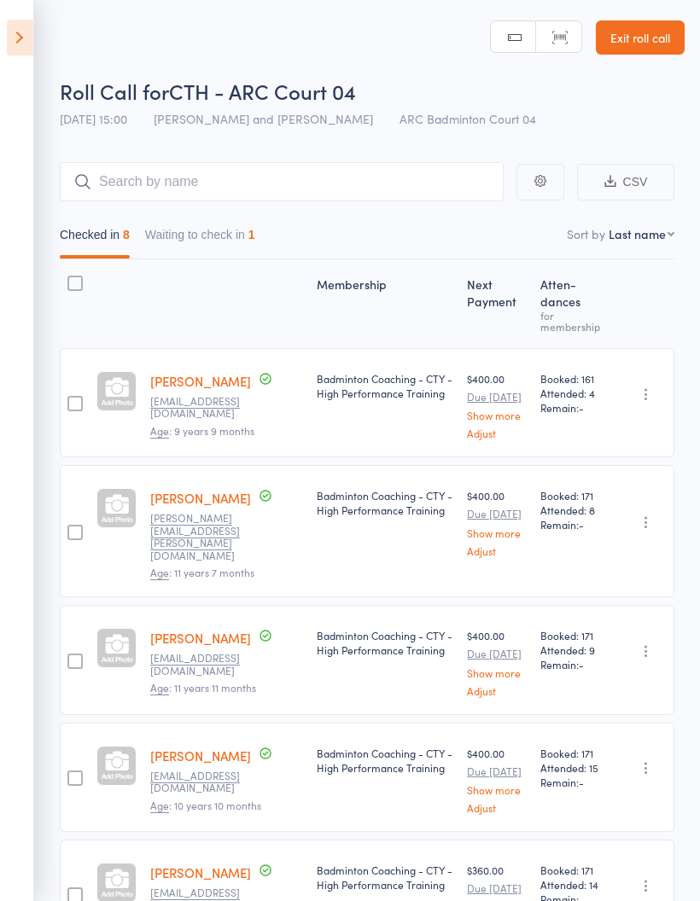
click at [189, 237] on button "Waiting to check in 1" at bounding box center [200, 238] width 110 height 39
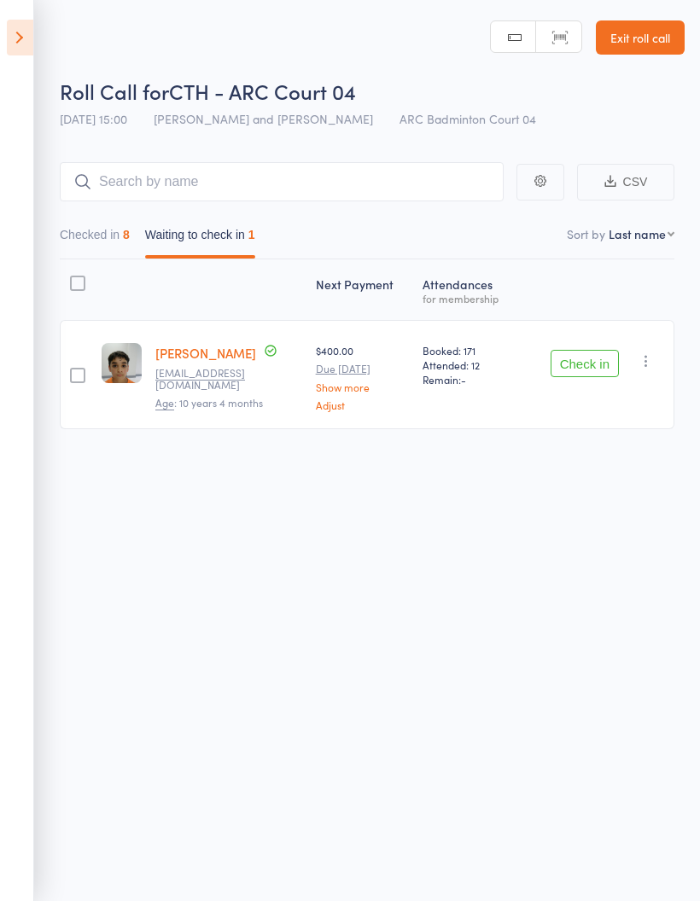
click at [88, 239] on button "Checked in 8" at bounding box center [95, 238] width 70 height 39
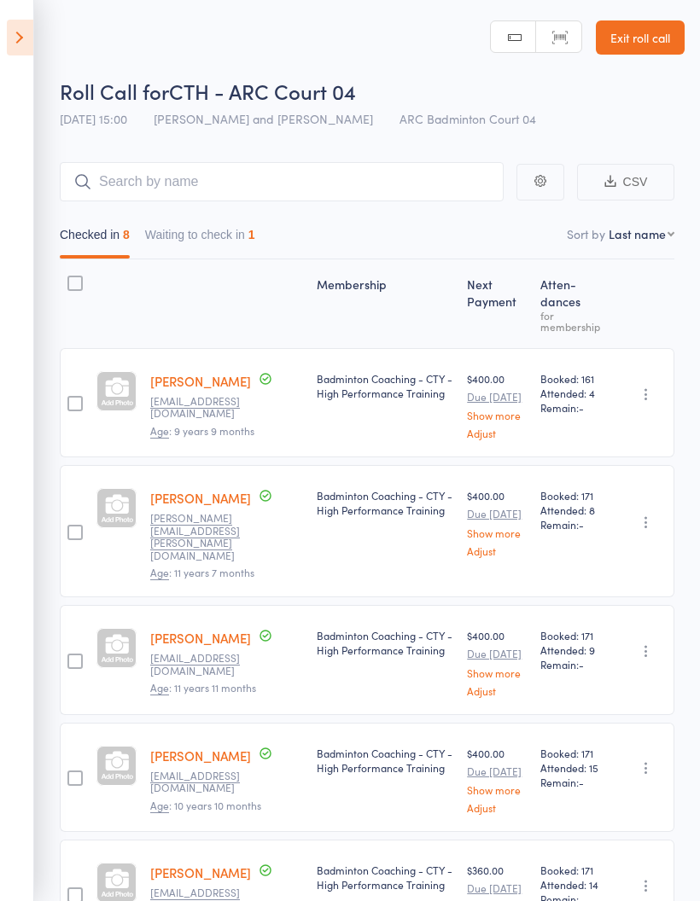
click at [195, 250] on button "Waiting to check in 1" at bounding box center [200, 238] width 110 height 39
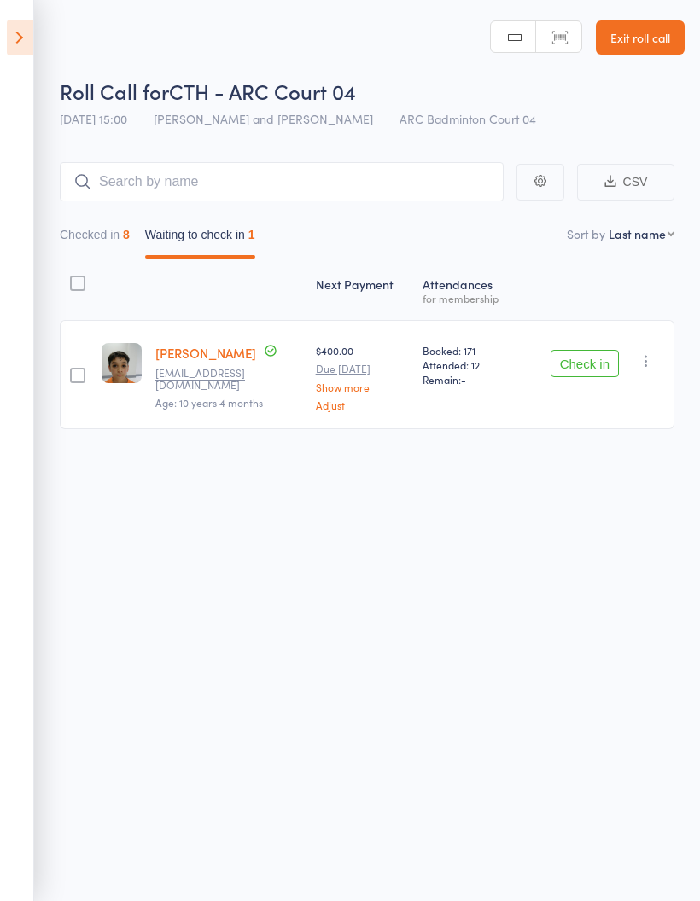
click at [653, 359] on icon "button" at bounding box center [646, 361] width 17 height 17
click at [627, 533] on li "Mark absent" at bounding box center [585, 532] width 141 height 23
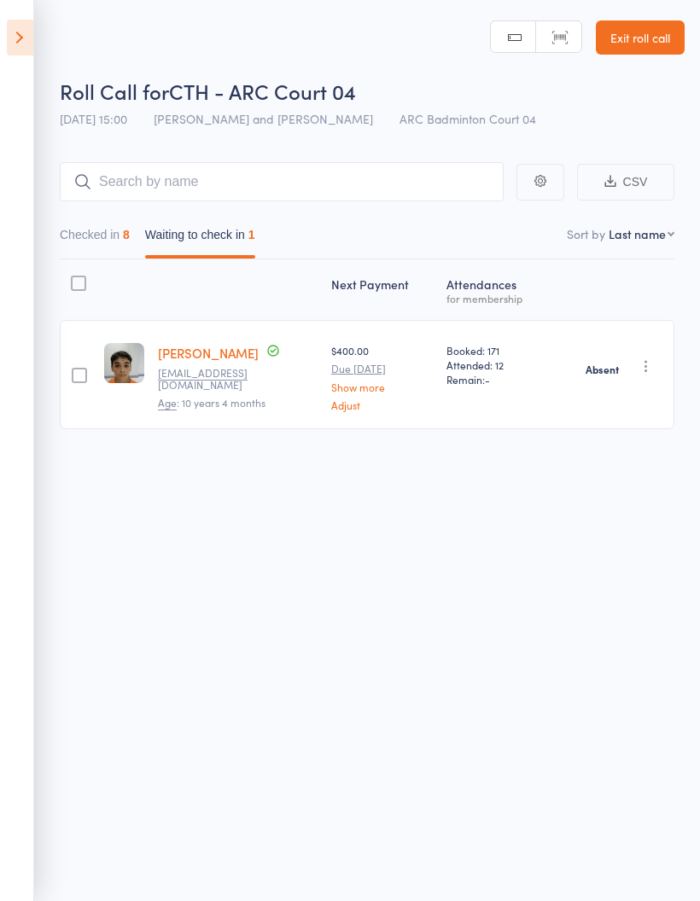
click at [9, 37] on icon at bounding box center [20, 38] width 26 height 36
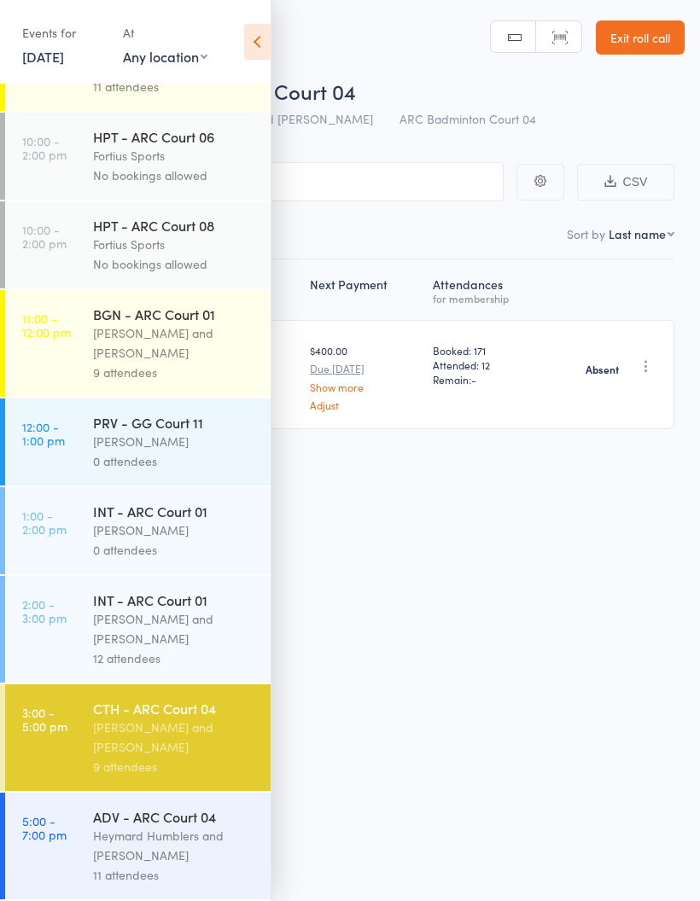
scroll to position [405, 0]
click at [149, 844] on div "Heymard Humblers and Kathiravun Manivannan" at bounding box center [174, 845] width 163 height 39
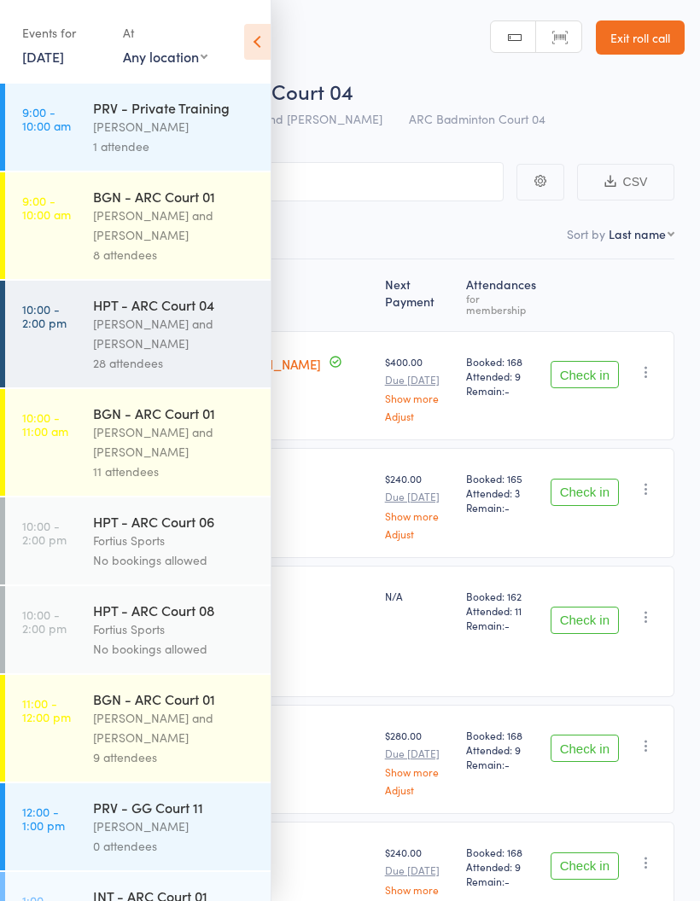
click at [260, 45] on icon at bounding box center [257, 42] width 26 height 36
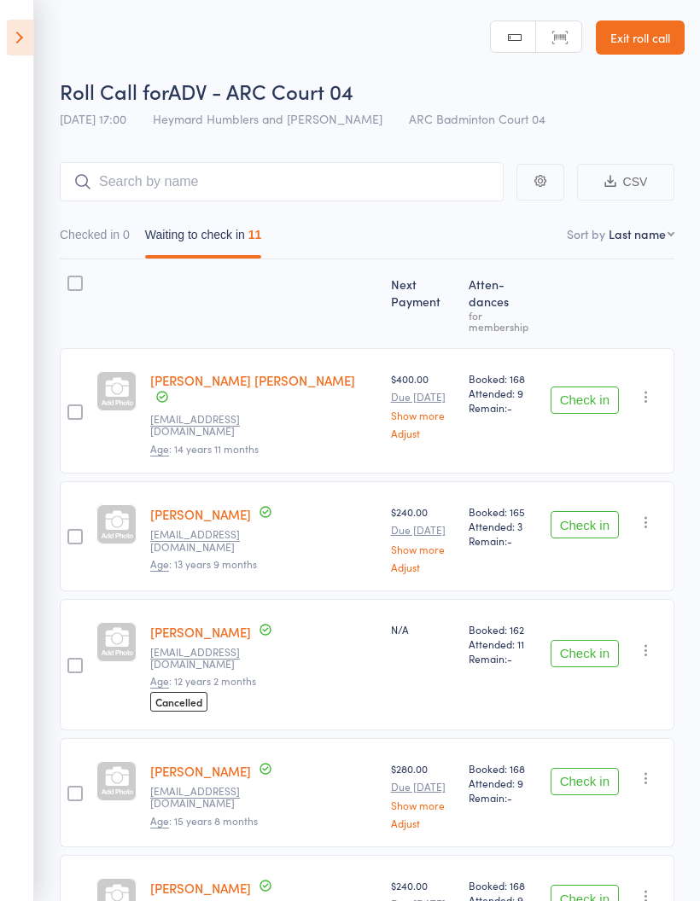
click at [196, 238] on button "Waiting to check in 11" at bounding box center [203, 238] width 117 height 39
click at [81, 235] on button "Checked in 0" at bounding box center [95, 238] width 70 height 39
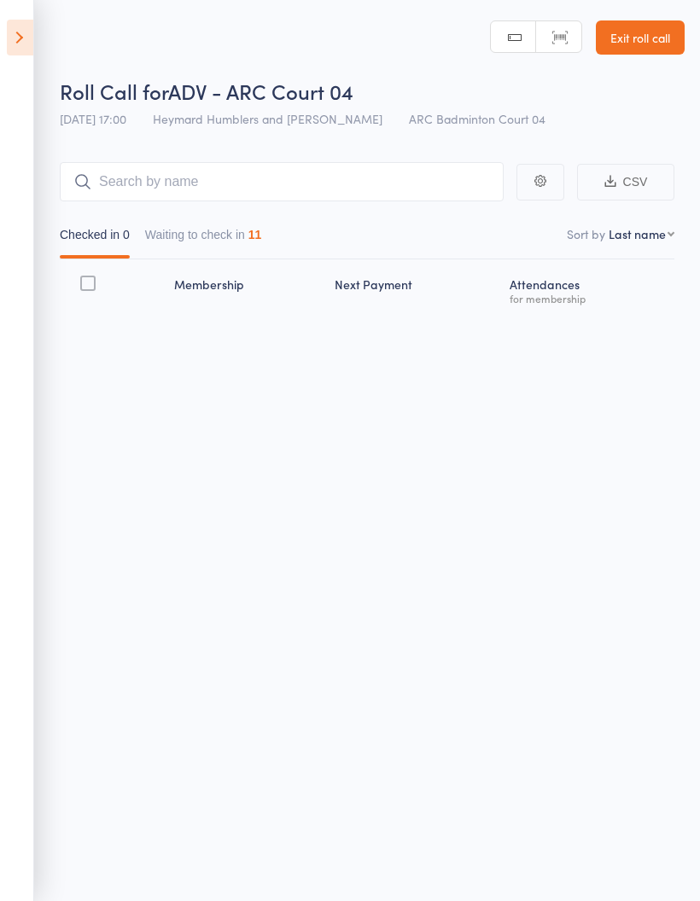
click at [195, 224] on button "Waiting to check in 11" at bounding box center [203, 238] width 117 height 39
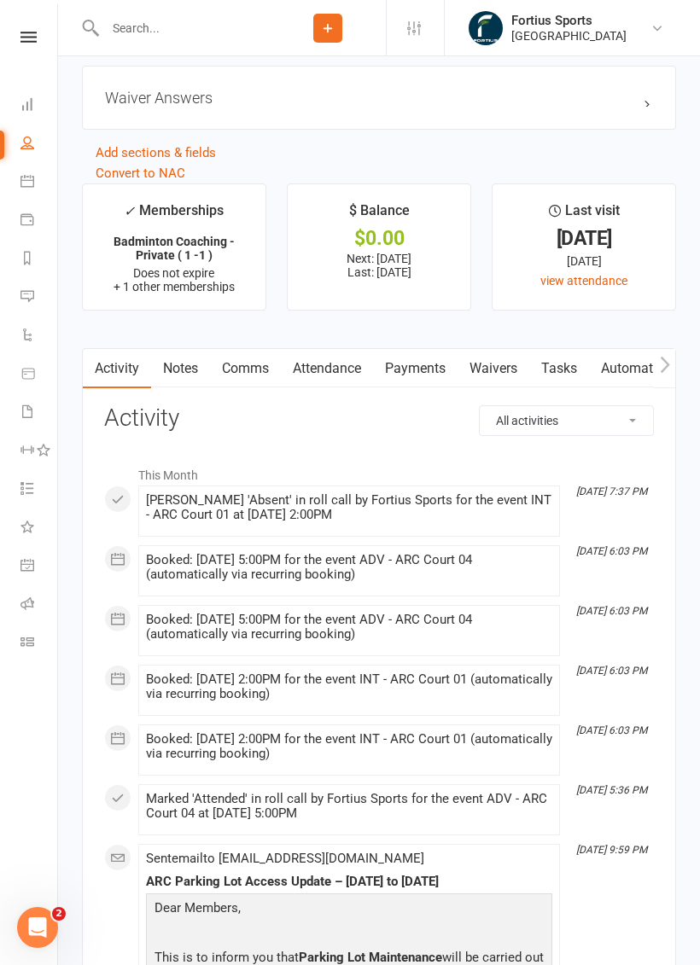
click at [434, 380] on link "Payments" at bounding box center [415, 368] width 85 height 39
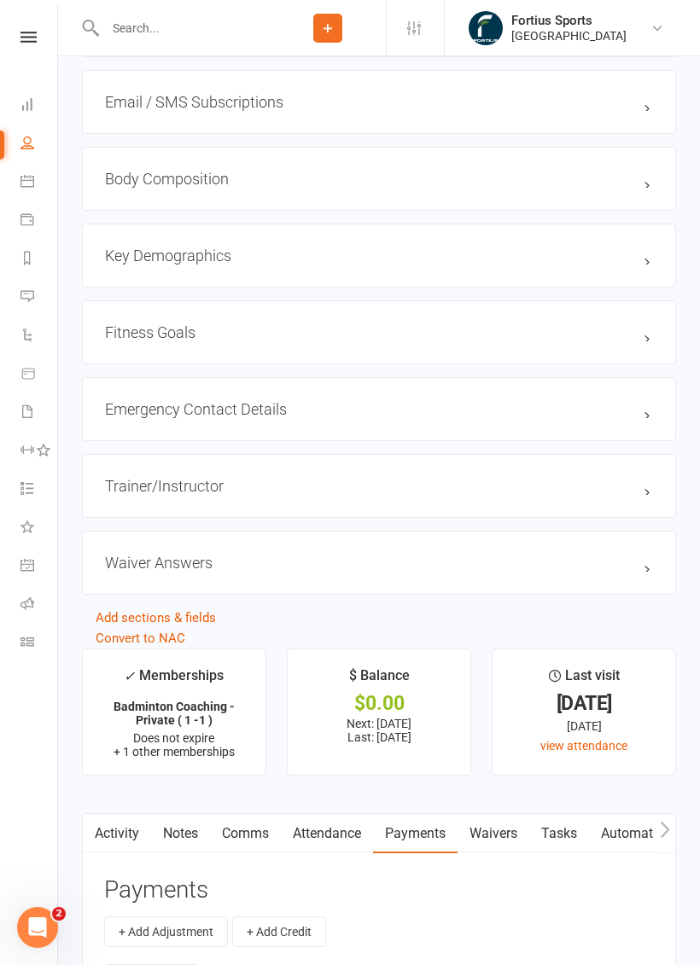
scroll to position [1478, 0]
